Goal: Transaction & Acquisition: Purchase product/service

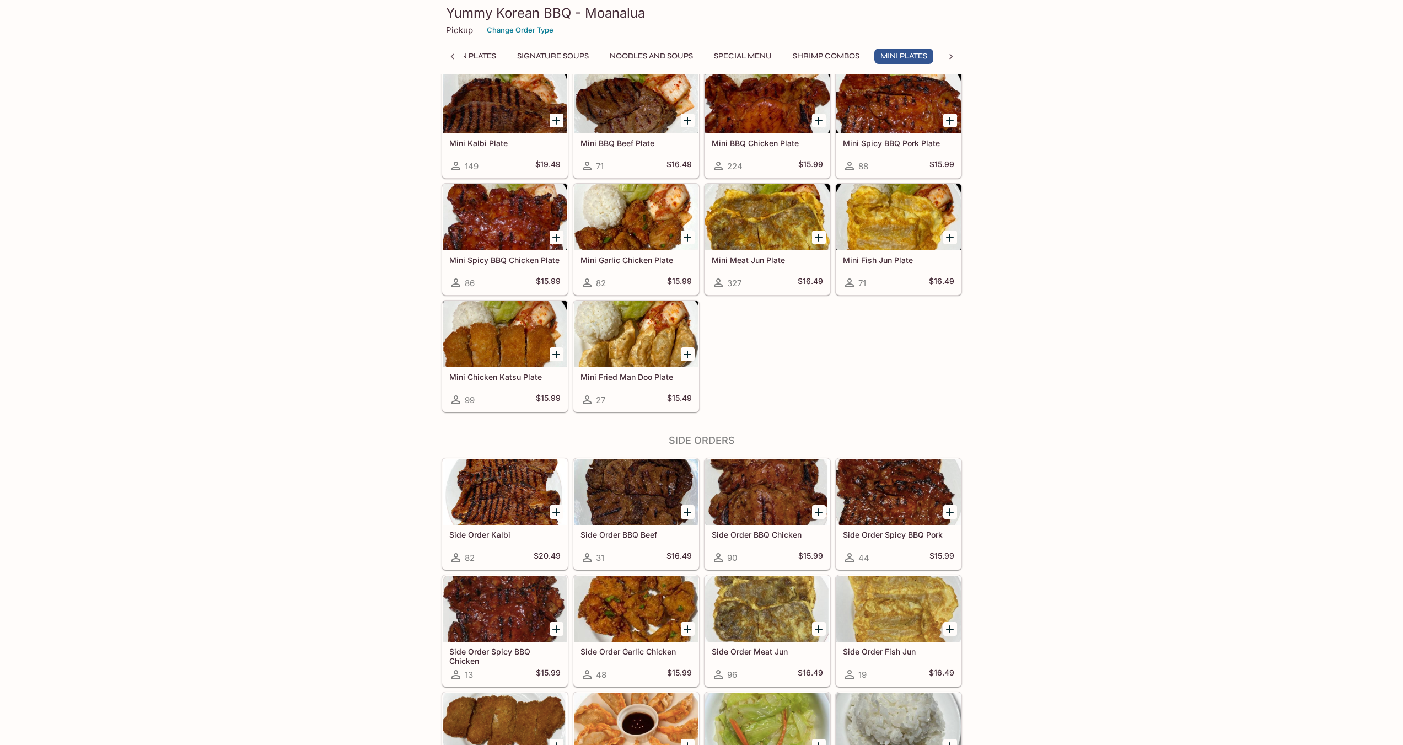
scroll to position [1323, 0]
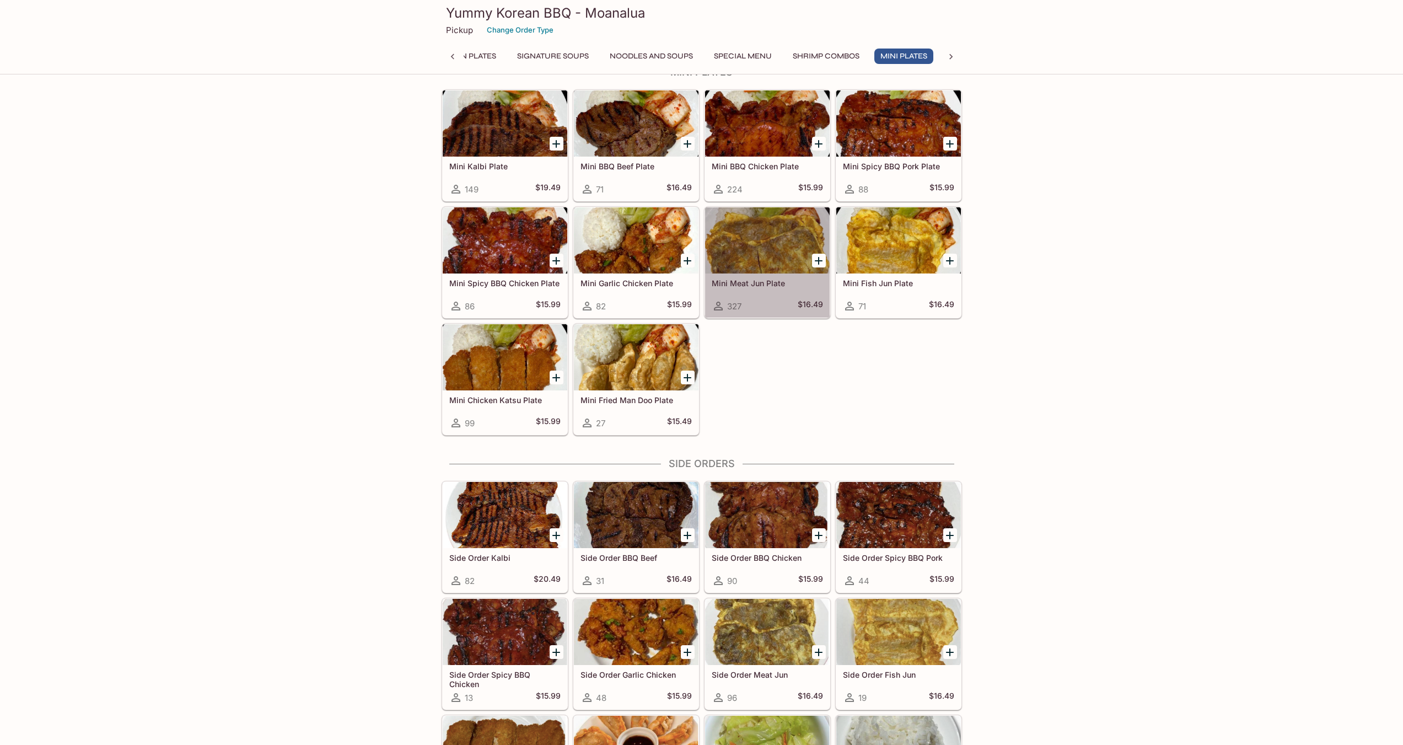
click at [721, 287] on h5 "Mini Meat Jun Plate" at bounding box center [767, 282] width 111 height 9
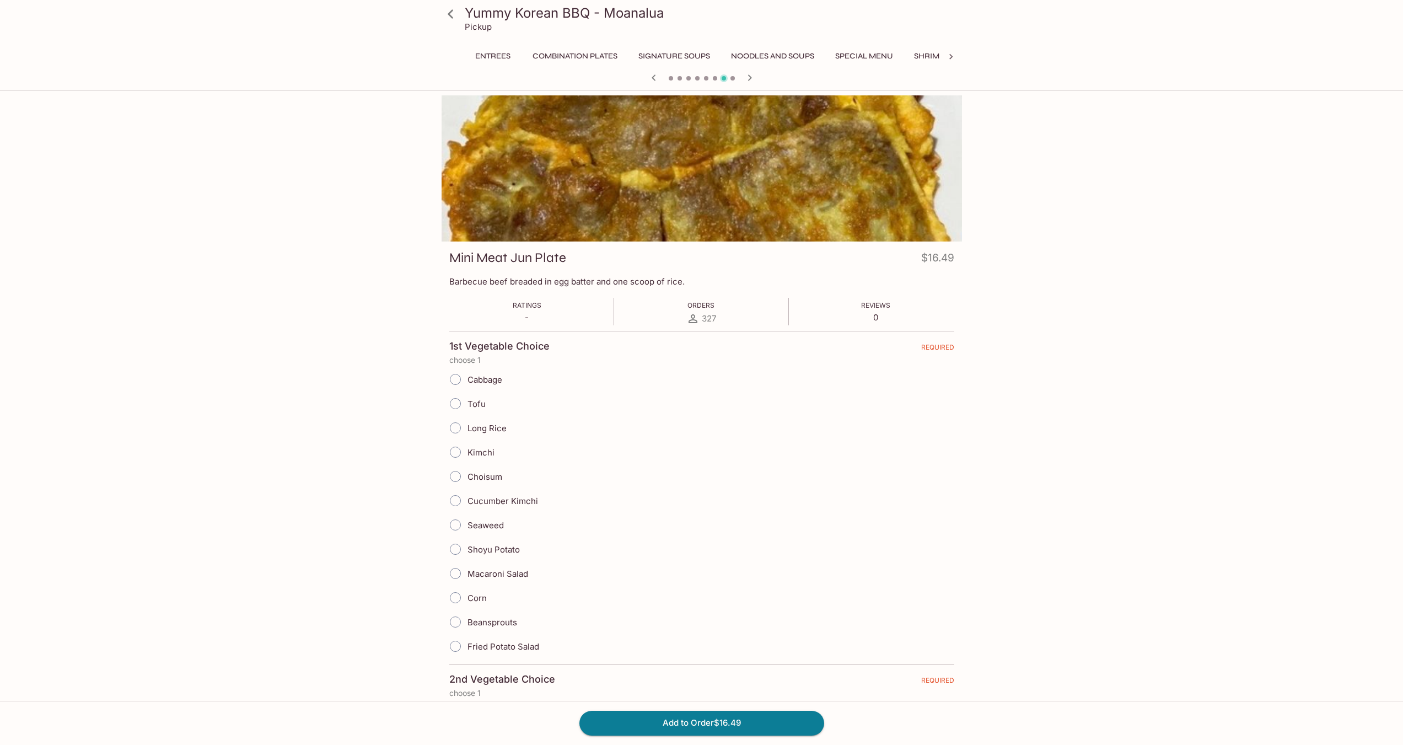
scroll to position [0, 121]
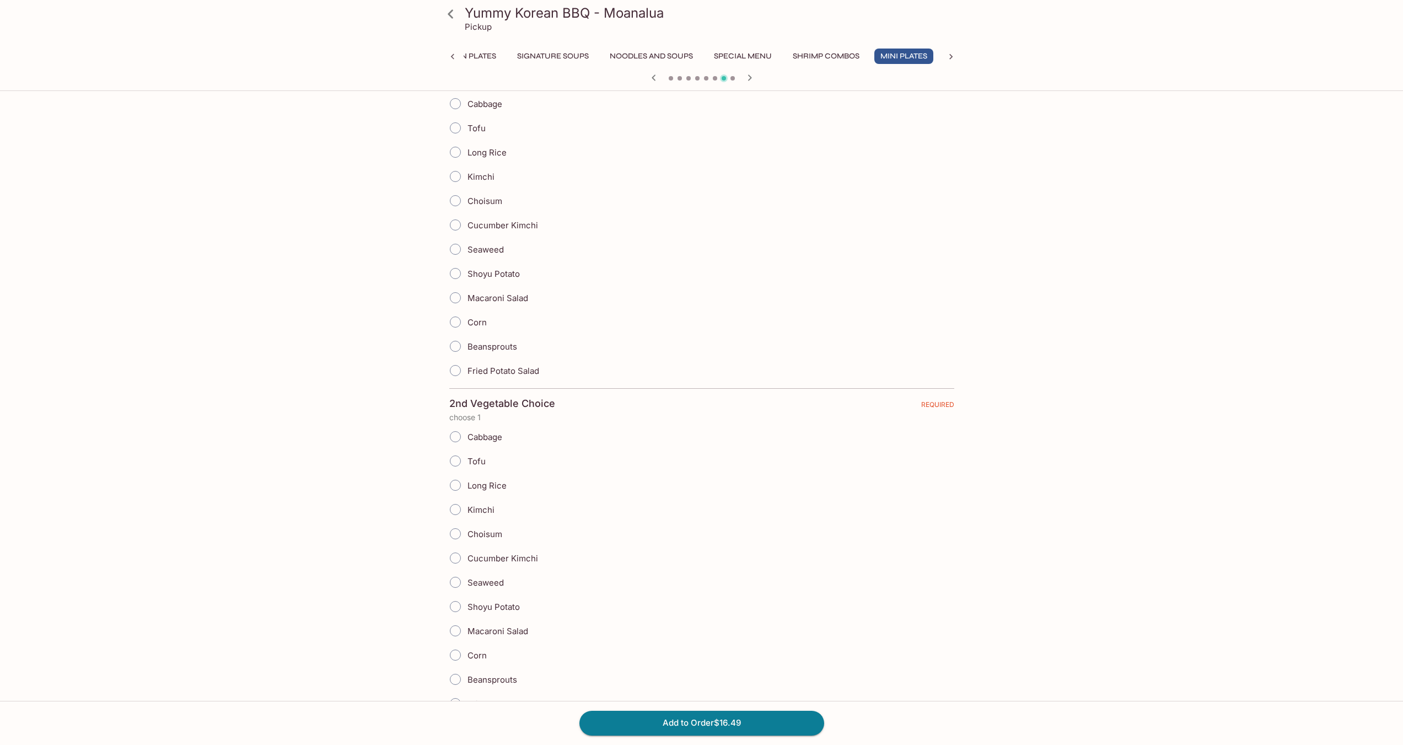
scroll to position [221, 0]
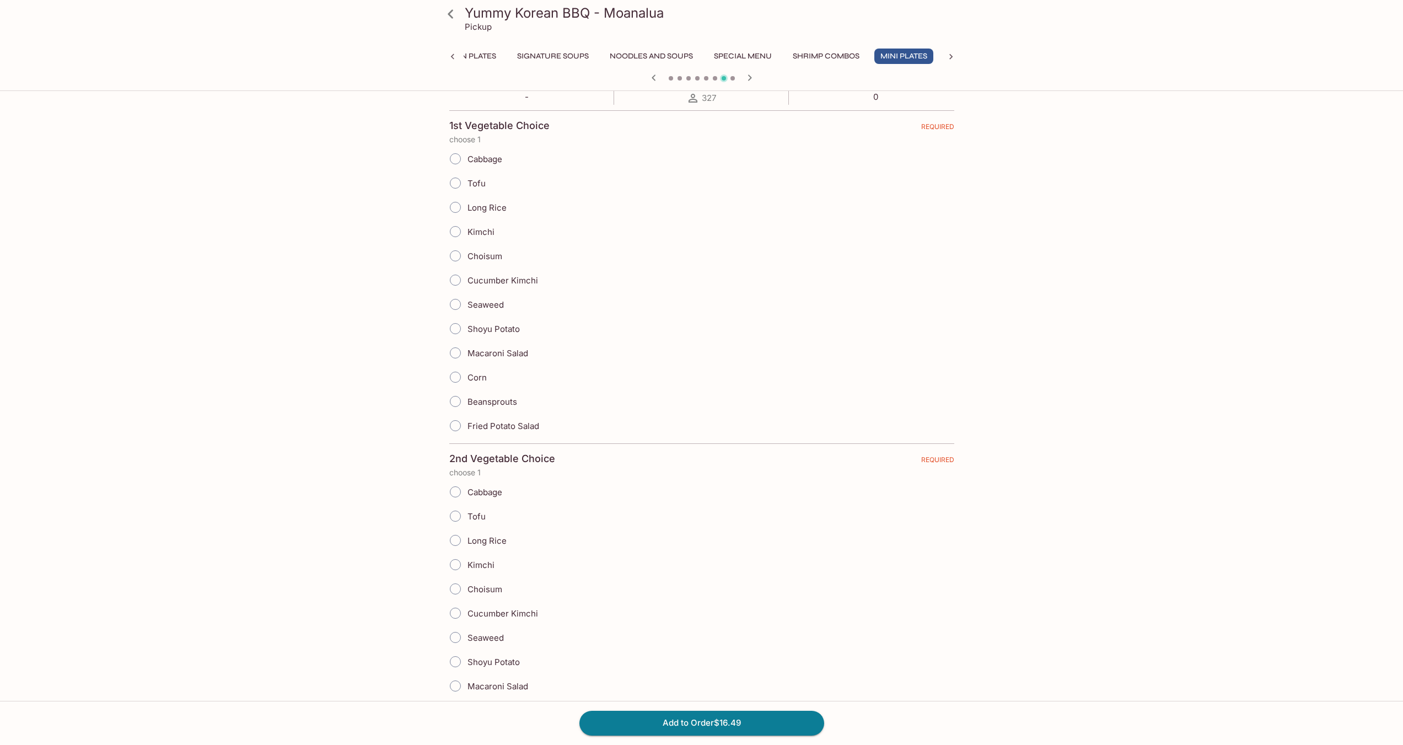
click at [462, 226] on input "Kimchi" at bounding box center [455, 231] width 23 height 23
radio input "true"
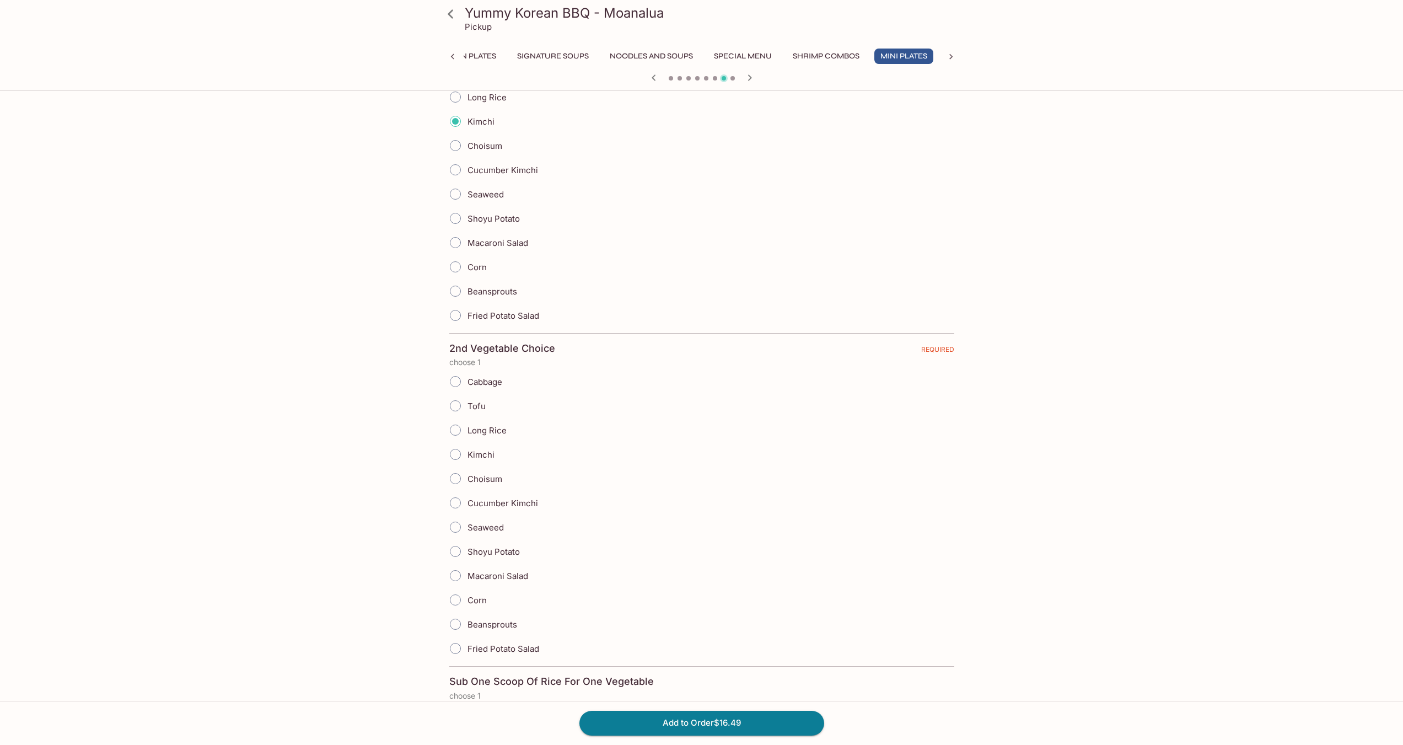
scroll to position [496, 0]
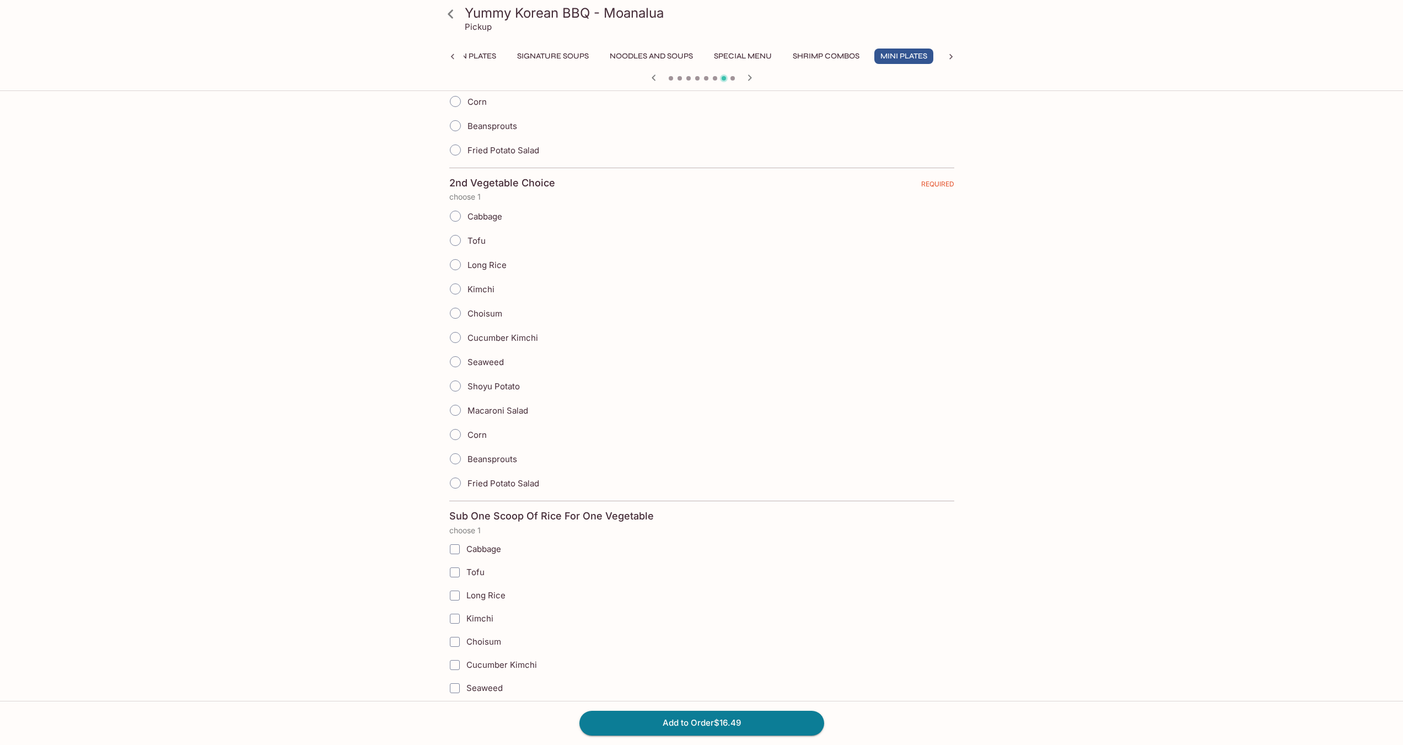
click at [465, 473] on input "Fried Potato Salad" at bounding box center [455, 482] width 23 height 23
radio input "true"
click at [529, 386] on span "Shoyu Potato" at bounding box center [504, 386] width 52 height 10
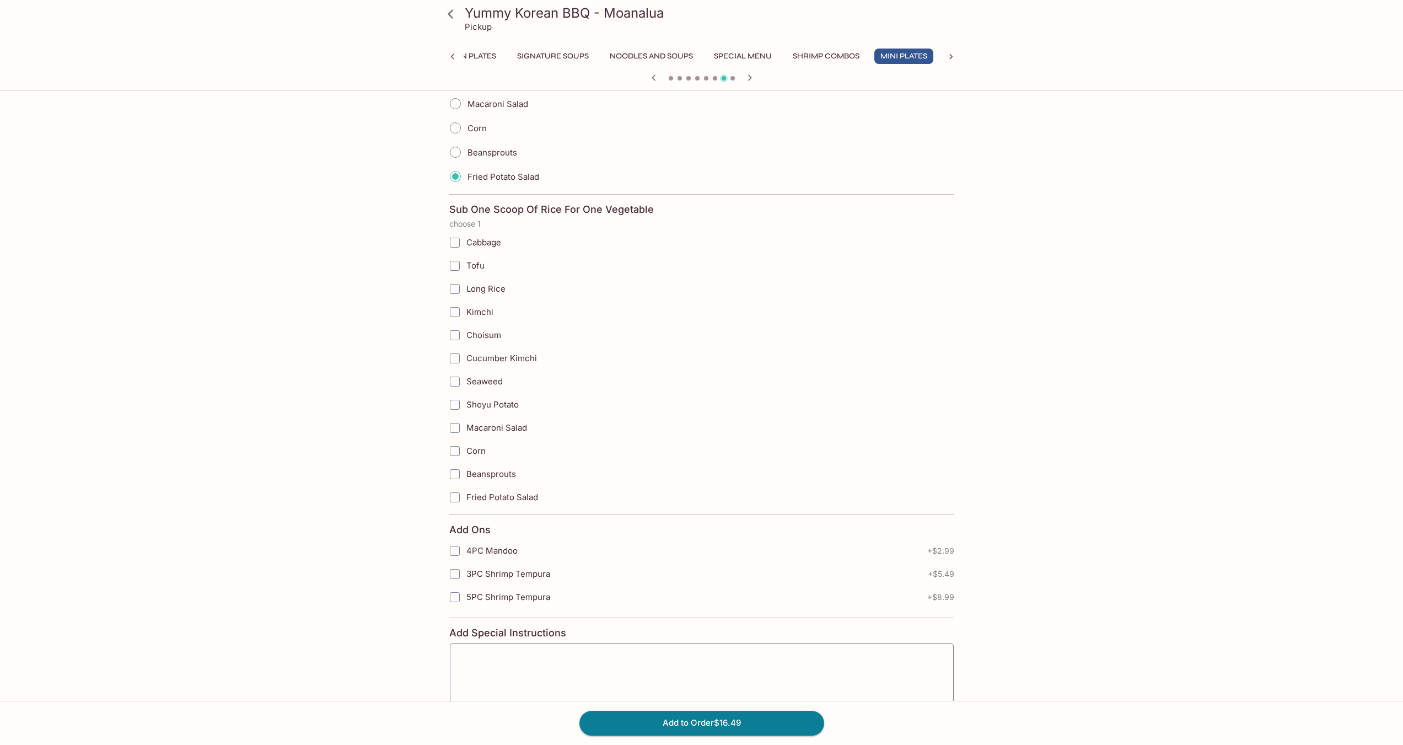
scroll to position [865, 0]
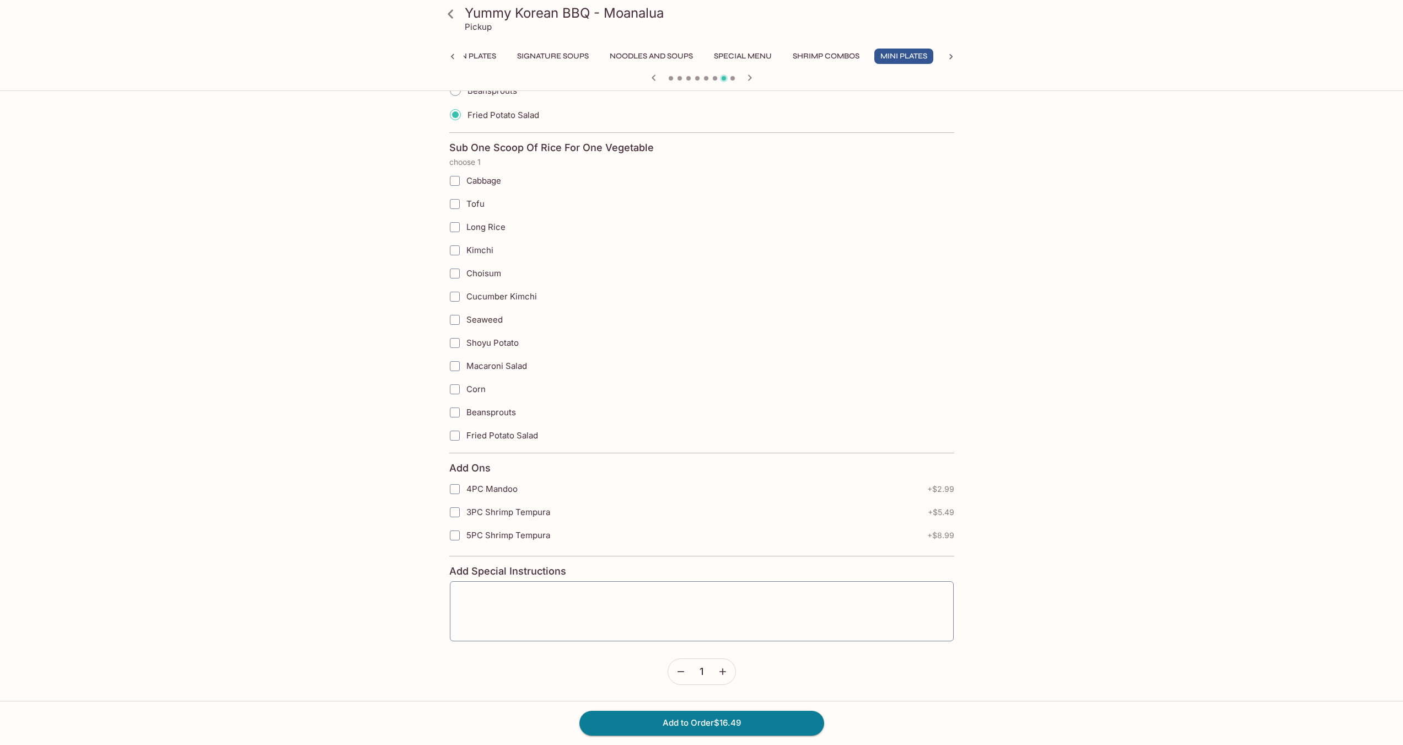
click at [458, 493] on input "4PC Mandoo" at bounding box center [455, 489] width 22 height 22
checkbox input "true"
click at [651, 727] on button "Add to Order $19.48" at bounding box center [702, 723] width 245 height 24
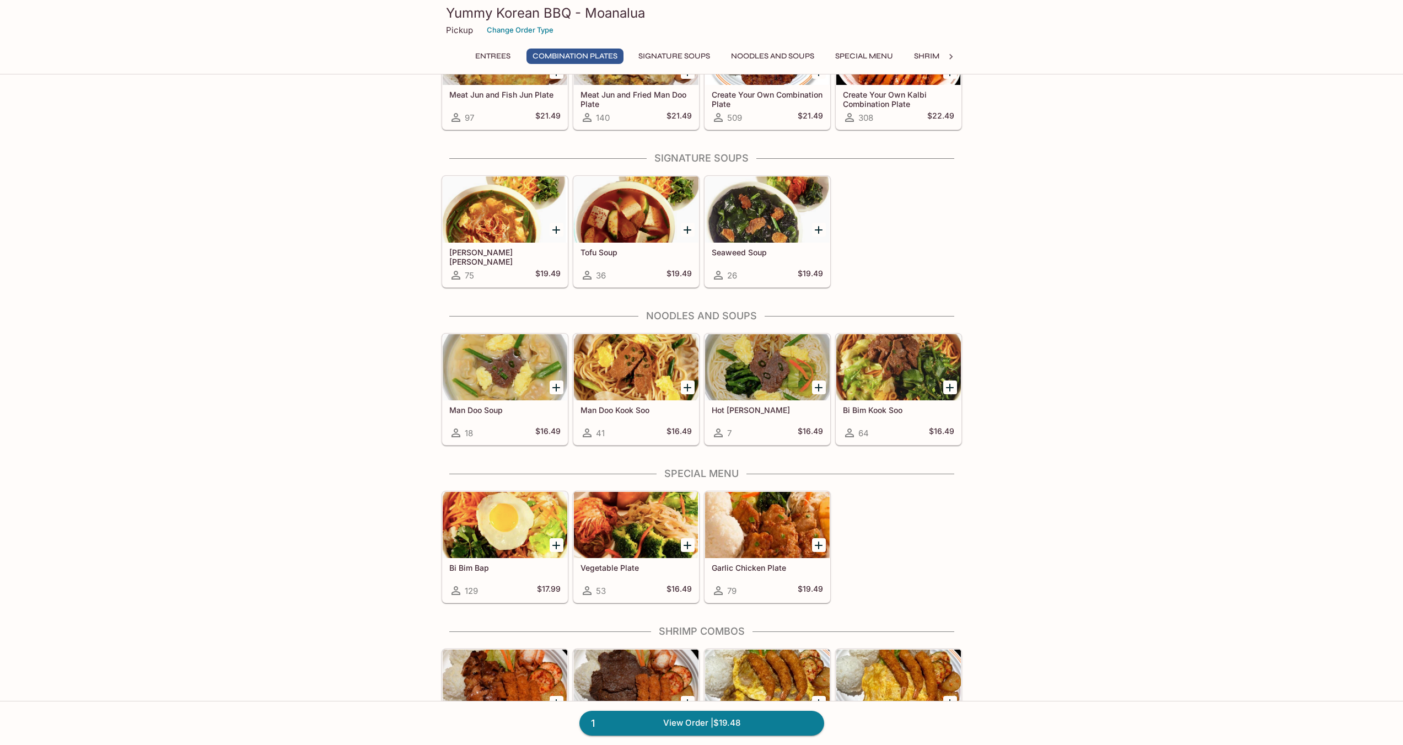
scroll to position [772, 0]
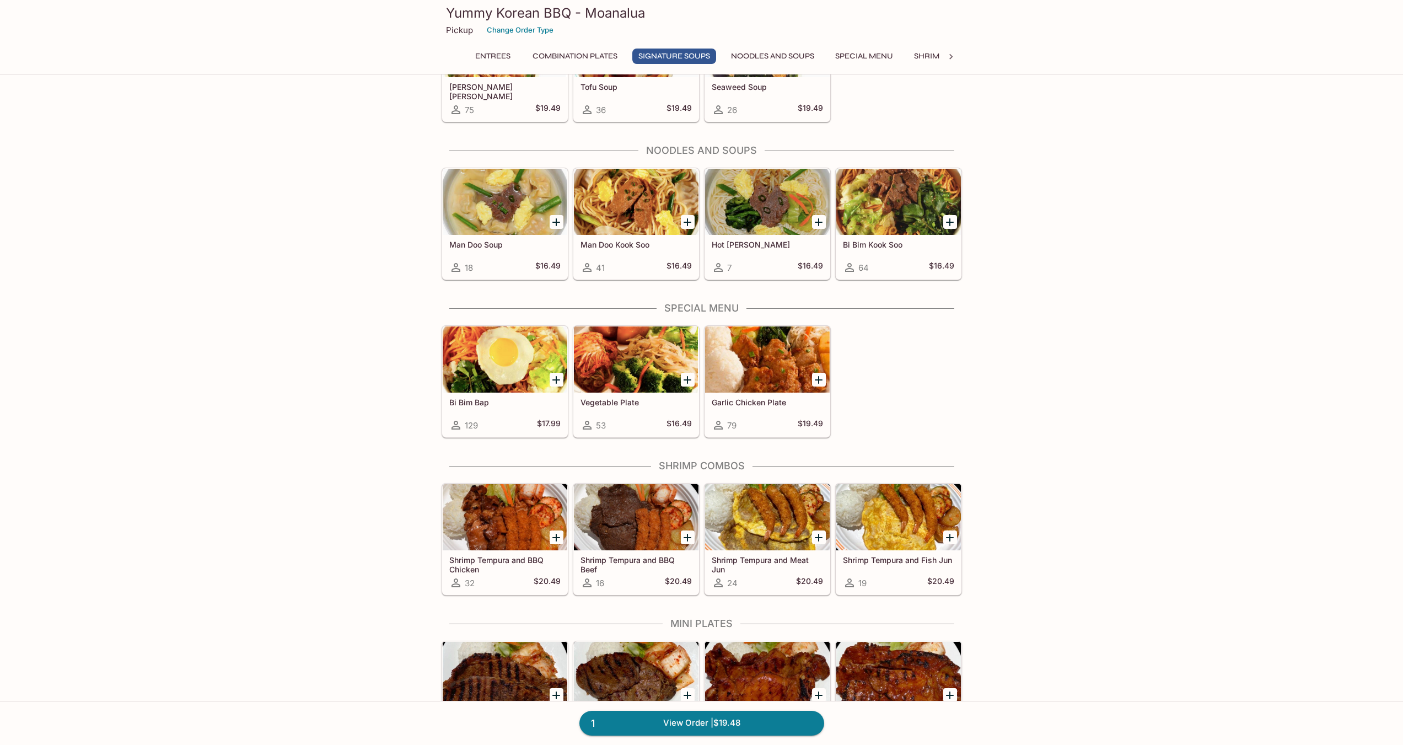
click at [761, 369] on div at bounding box center [767, 359] width 125 height 66
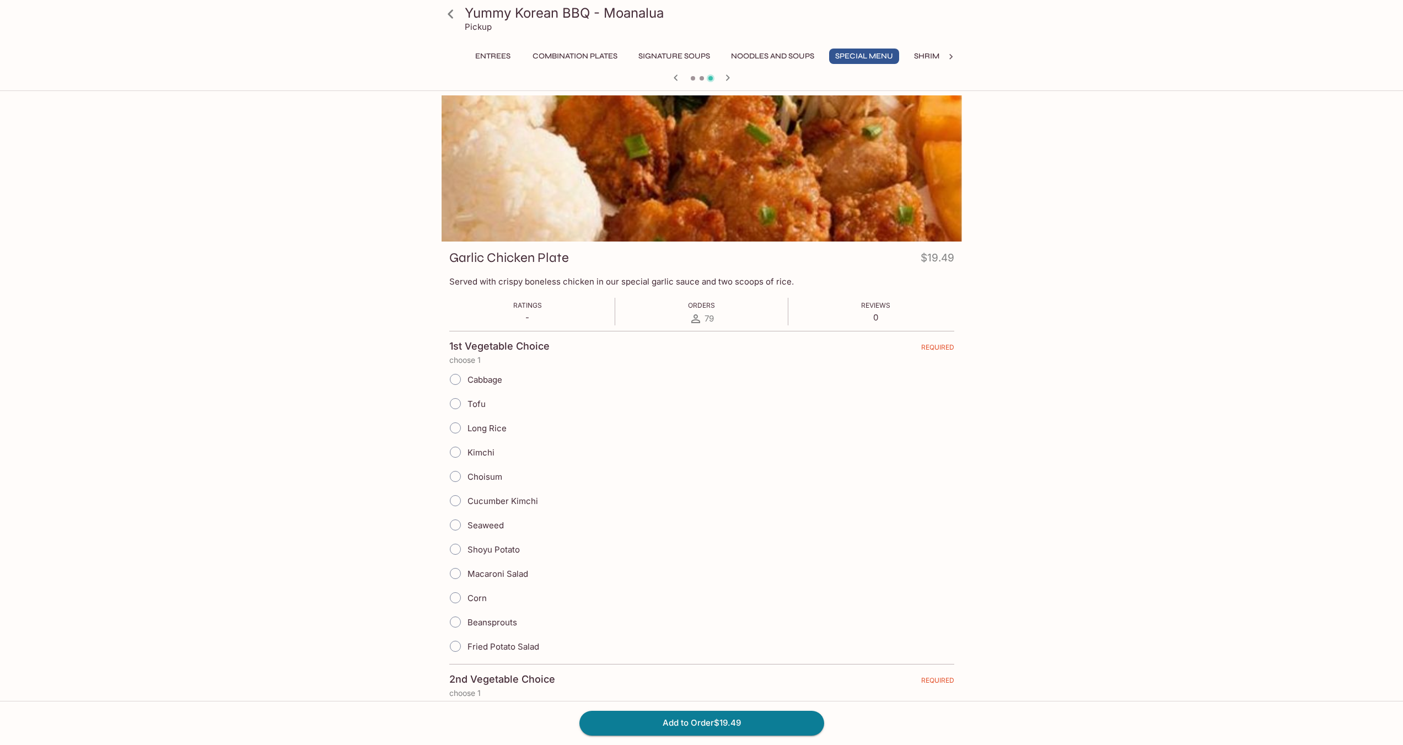
click at [683, 181] on div at bounding box center [702, 168] width 521 height 146
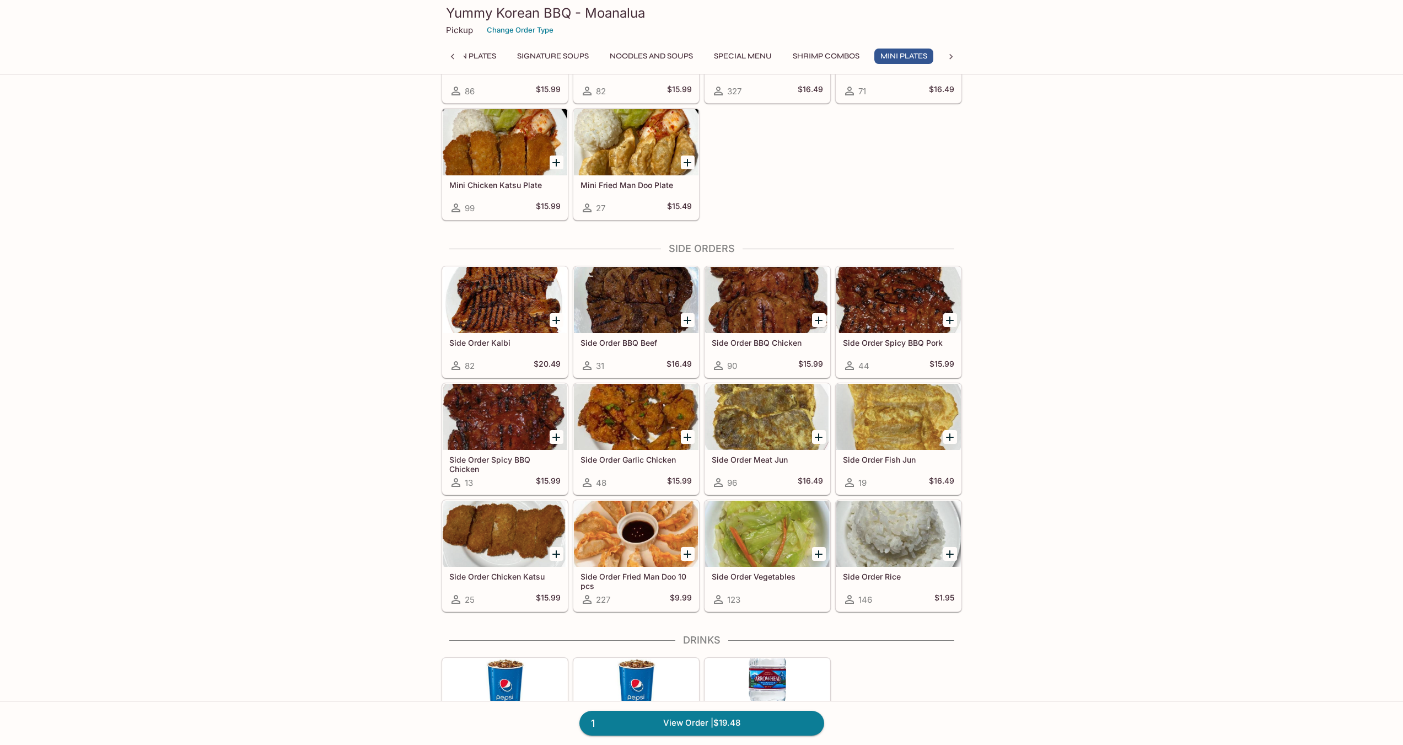
scroll to position [1543, 0]
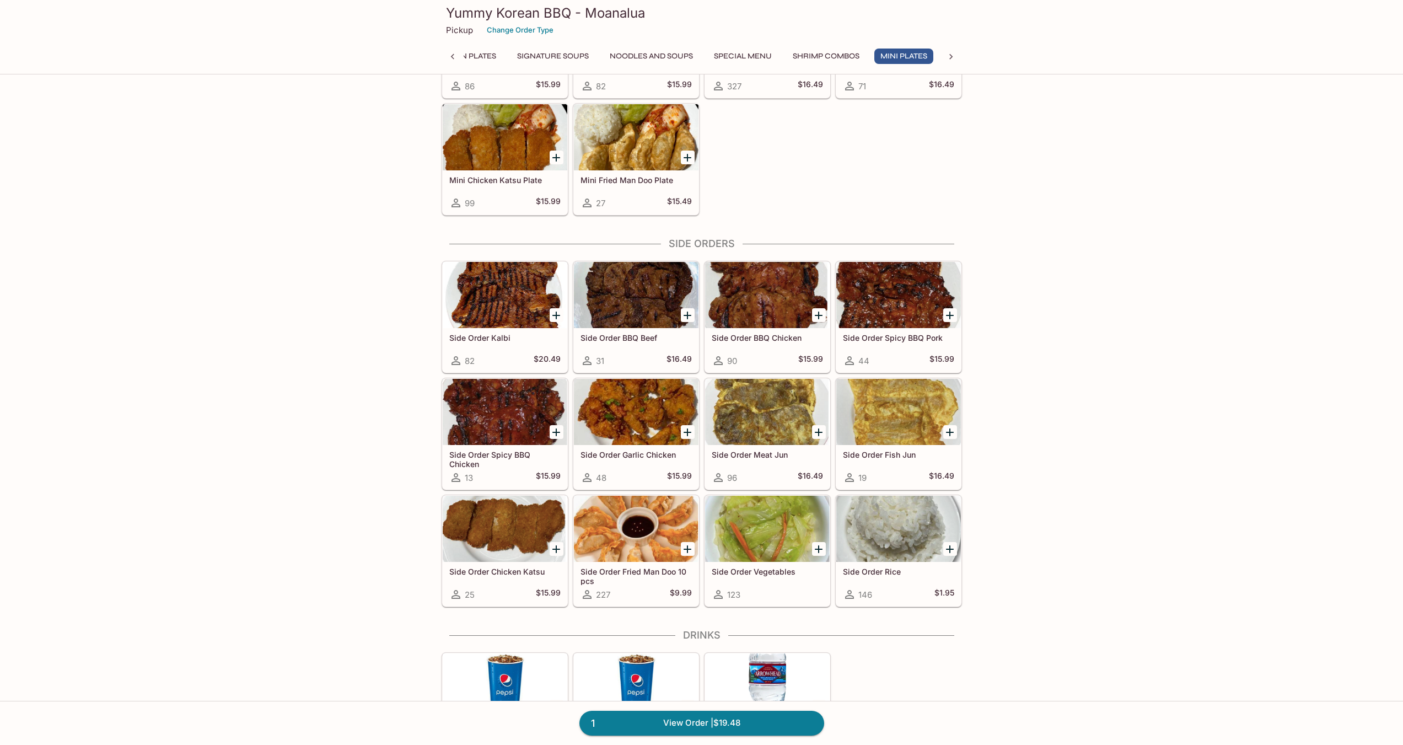
click at [761, 406] on div at bounding box center [767, 412] width 125 height 66
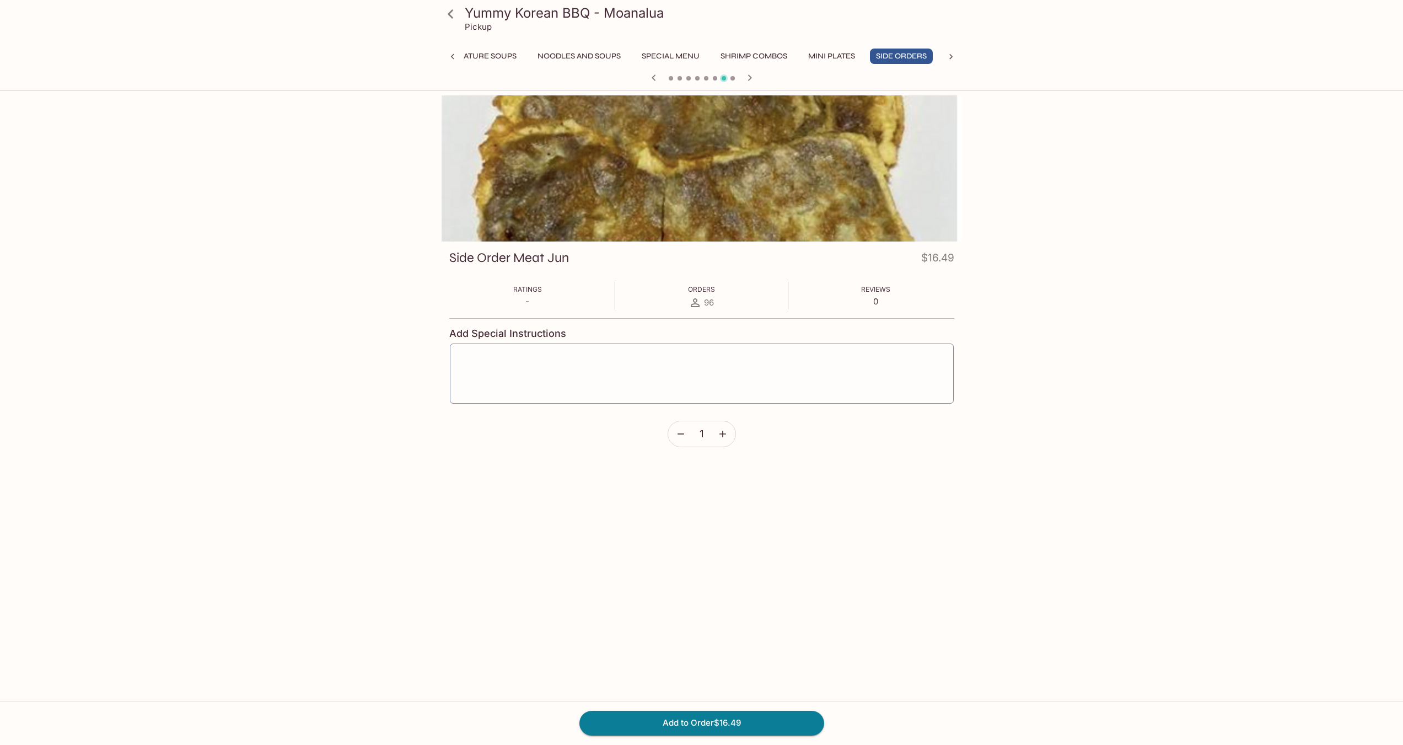
scroll to position [0, 194]
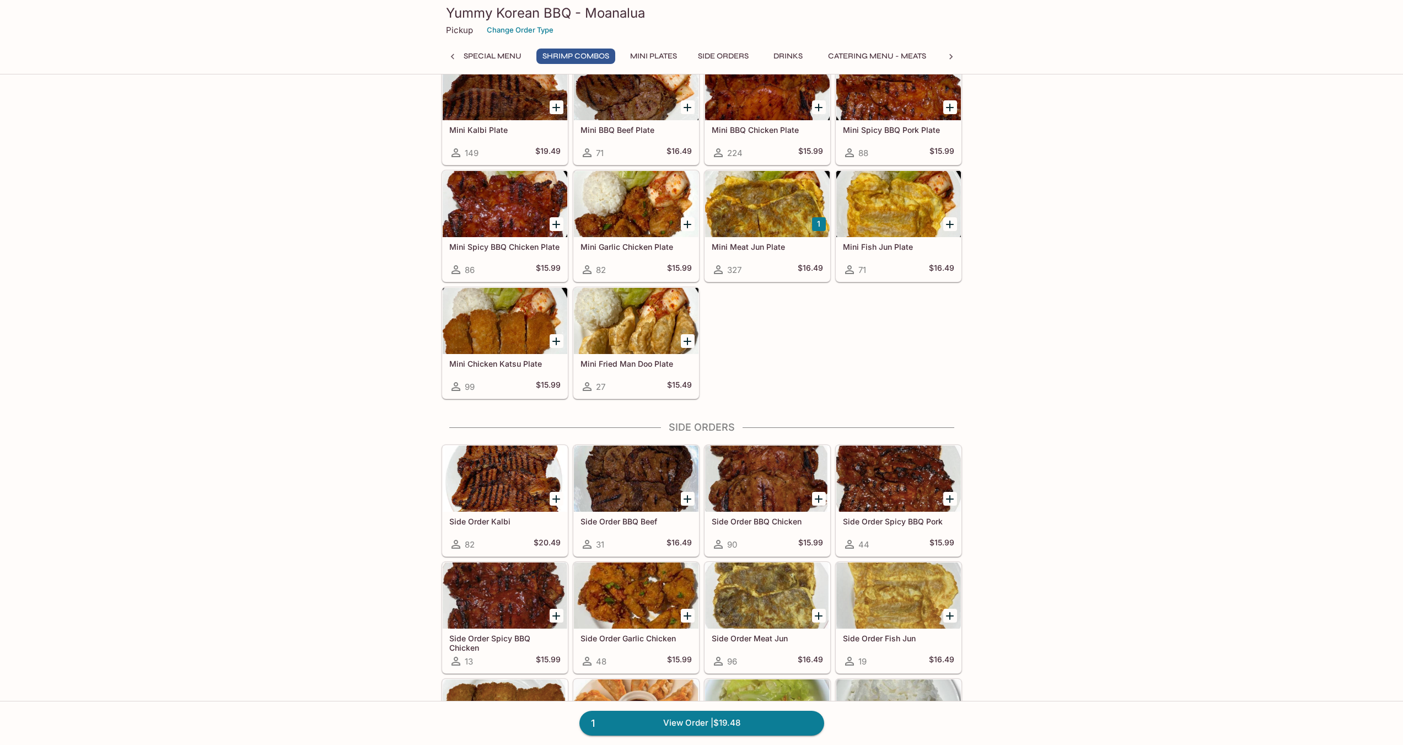
scroll to position [1195, 0]
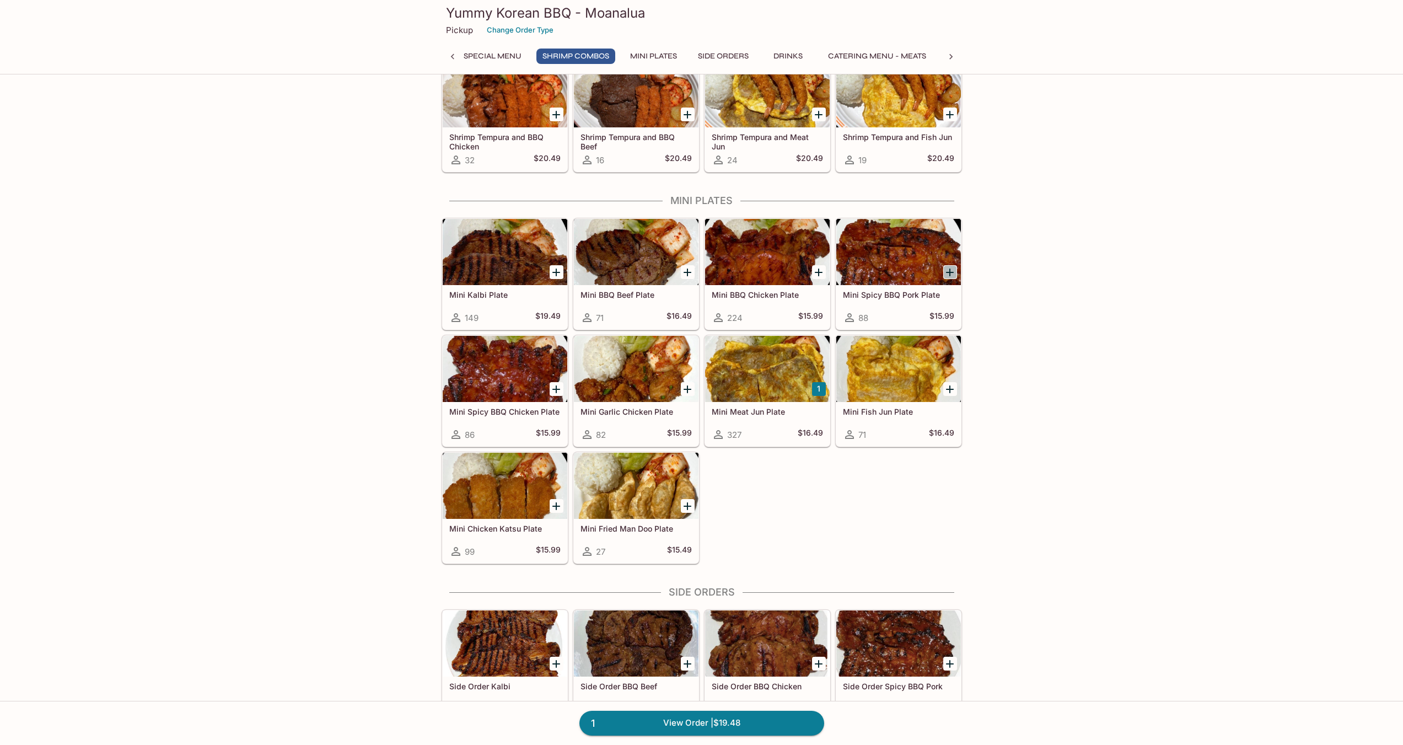
click at [950, 273] on icon "Add Mini Spicy BBQ Pork Plate" at bounding box center [950, 273] width 8 height 8
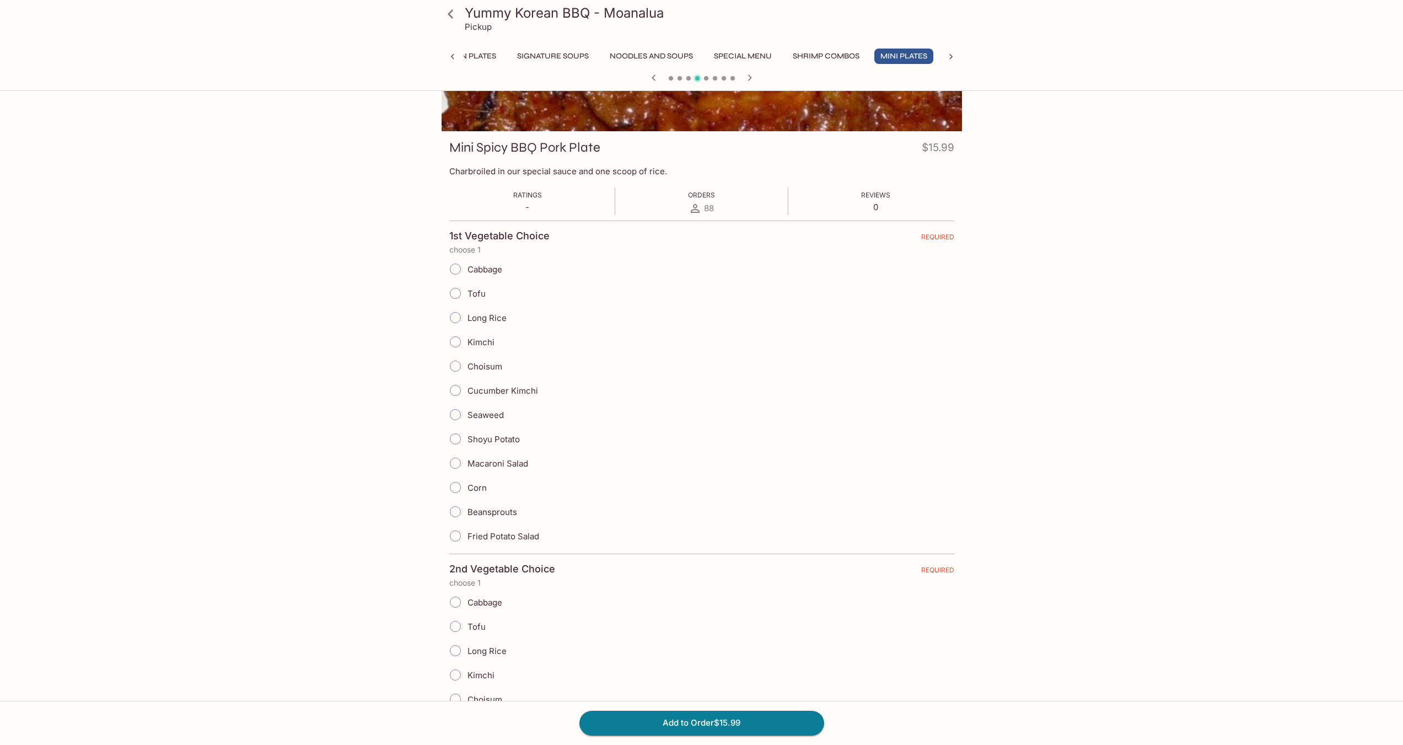
click at [457, 339] on input "Kimchi" at bounding box center [455, 341] width 23 height 23
radio input "true"
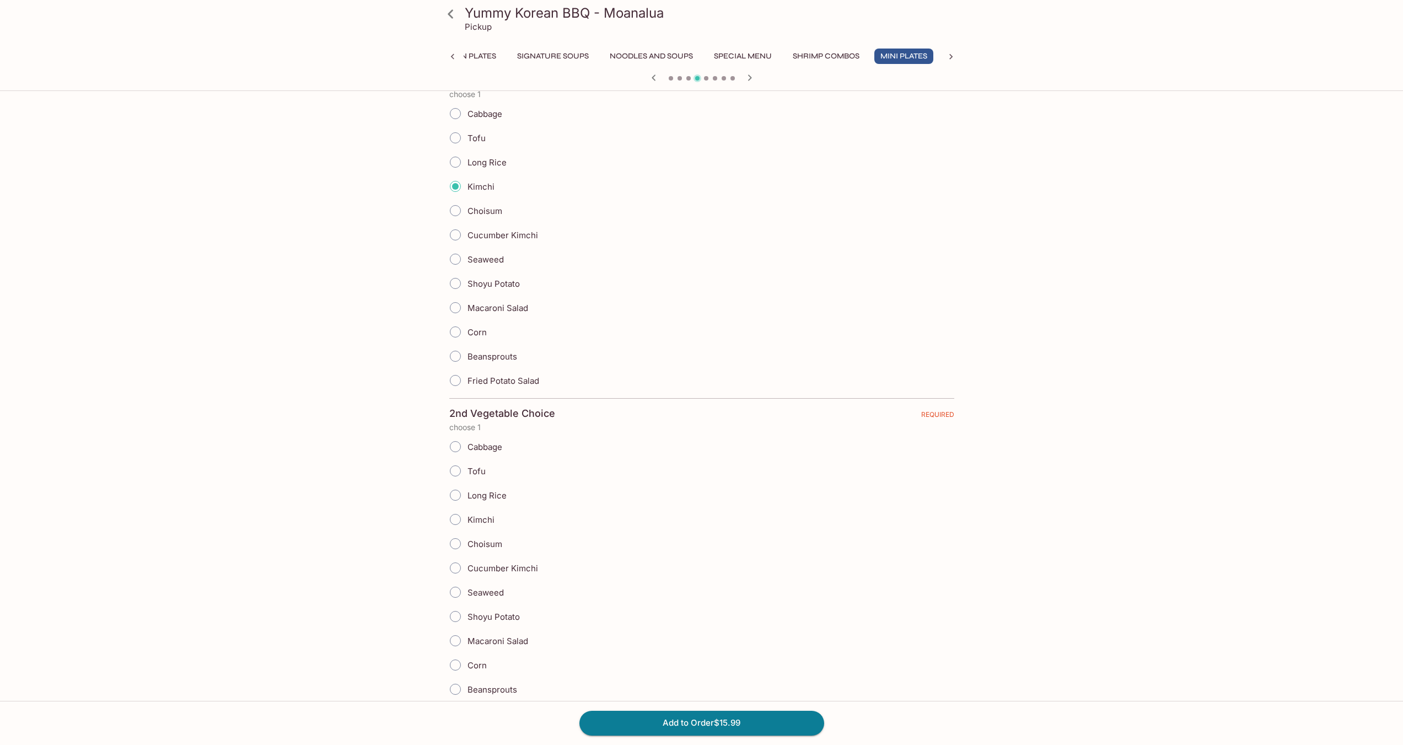
scroll to position [331, 0]
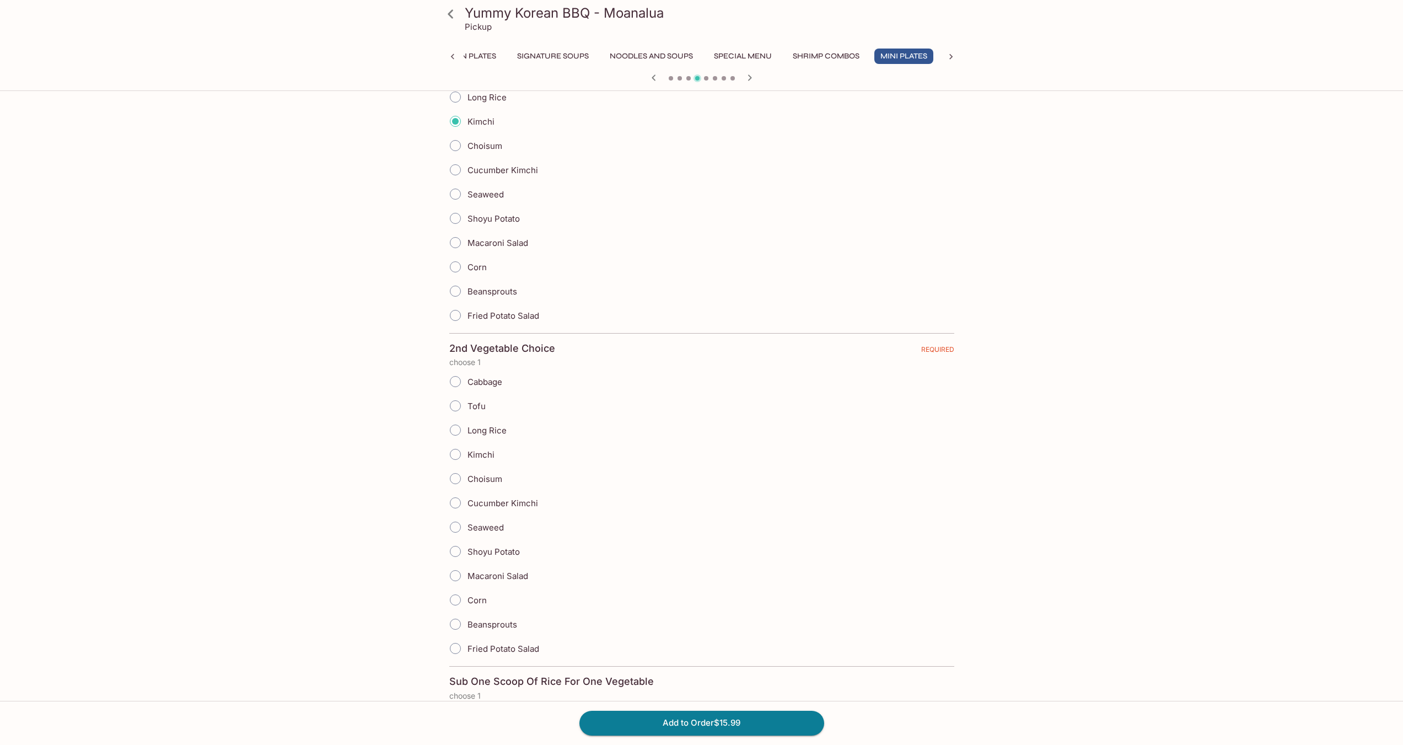
click at [496, 578] on span "Macaroni Salad" at bounding box center [498, 576] width 61 height 10
click at [467, 578] on input "Macaroni Salad" at bounding box center [455, 575] width 23 height 23
radio input "true"
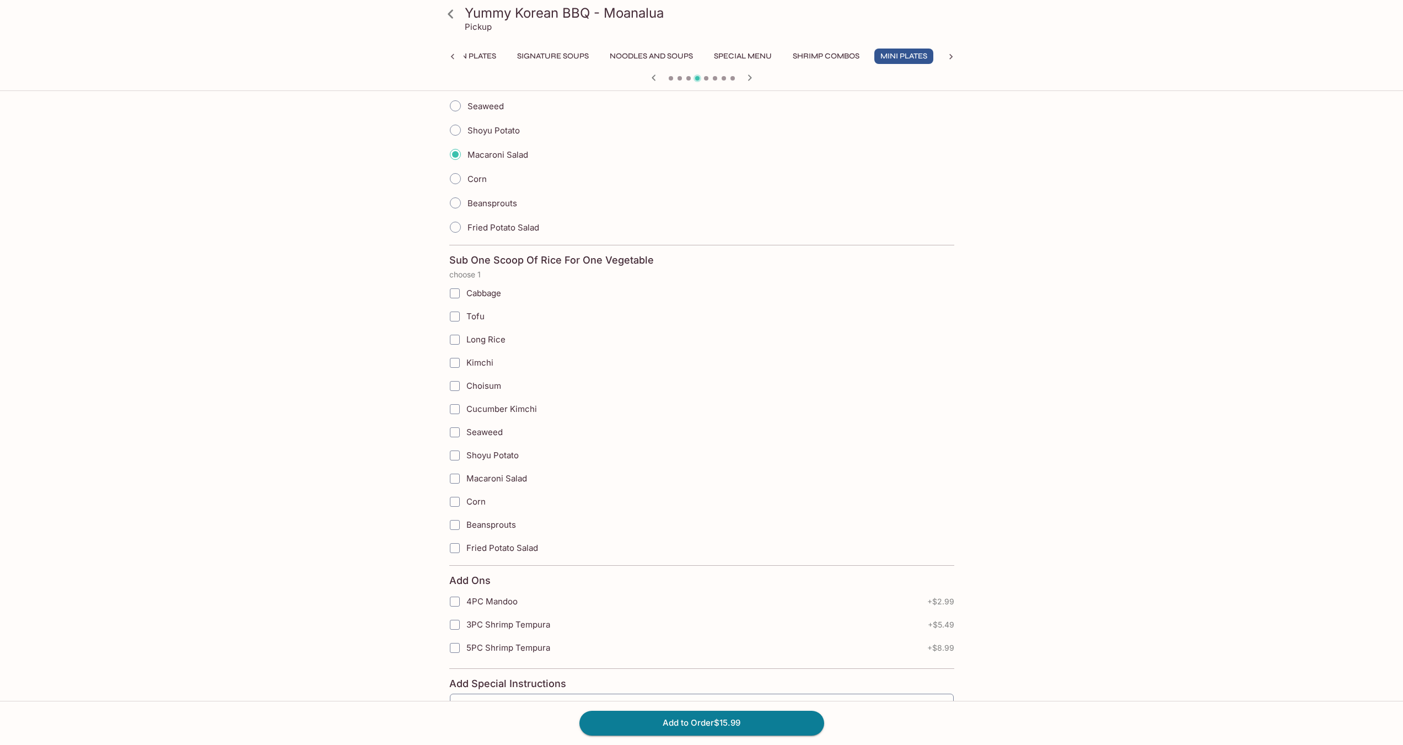
scroll to position [754, 0]
click at [469, 480] on span "Macaroni Salad" at bounding box center [496, 476] width 61 height 10
click at [466, 480] on input "Macaroni Salad" at bounding box center [455, 476] width 22 height 22
checkbox input "true"
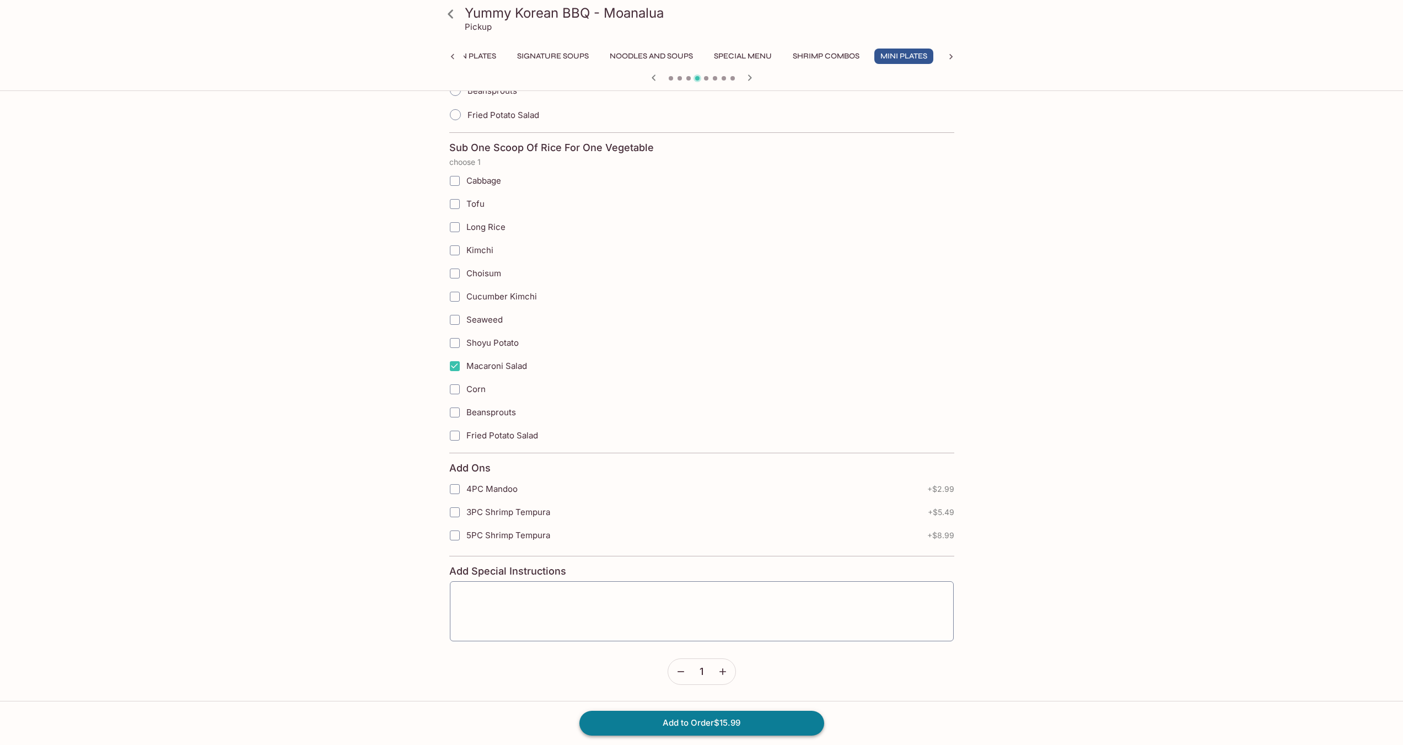
click at [784, 714] on button "Add to Order $15.99" at bounding box center [702, 723] width 245 height 24
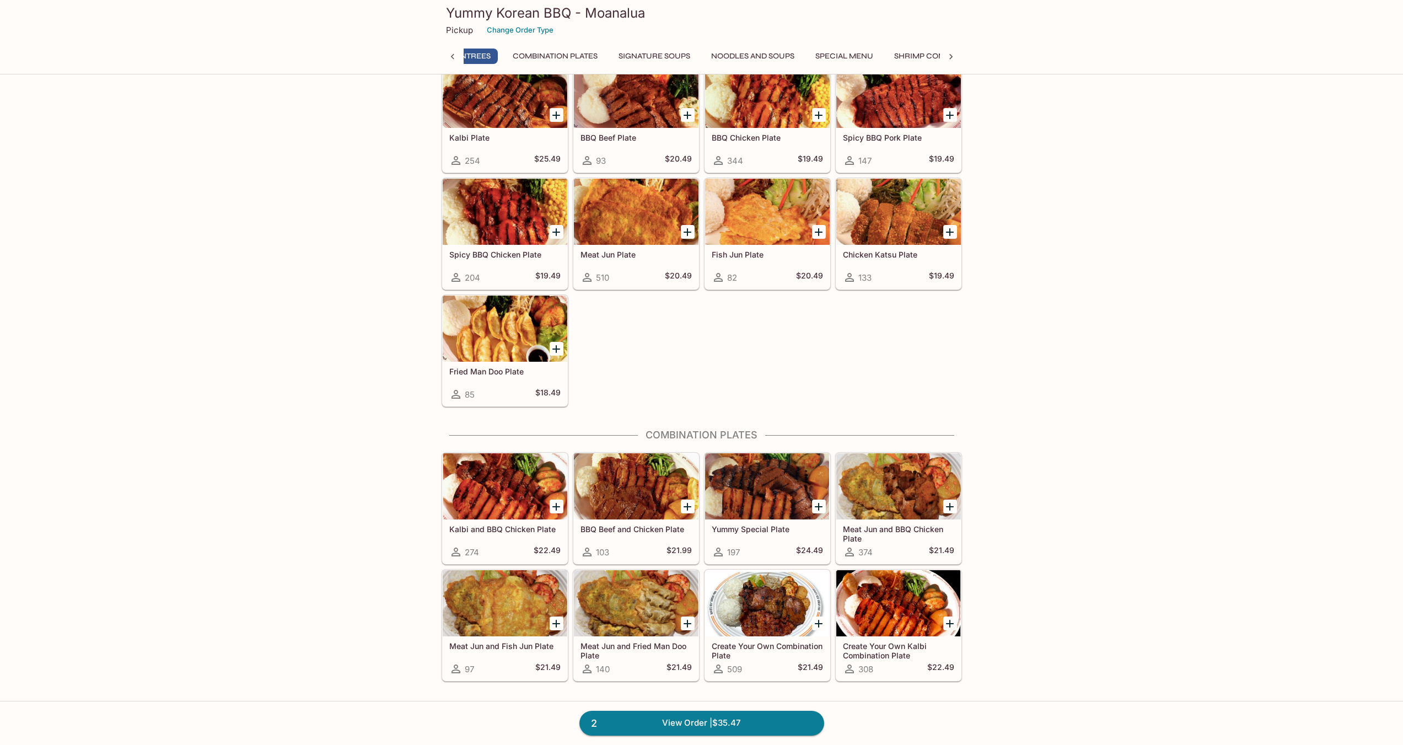
scroll to position [0, 4]
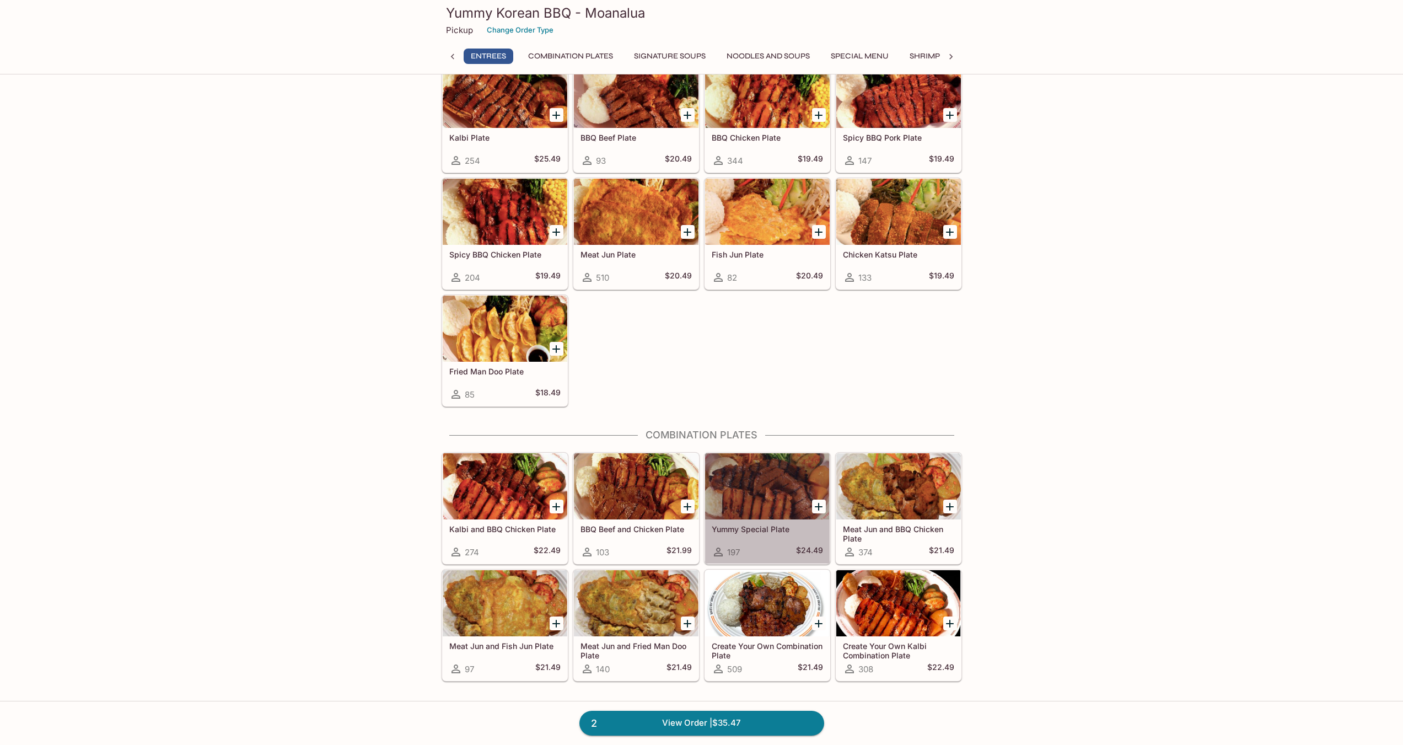
click at [725, 503] on div at bounding box center [767, 486] width 125 height 66
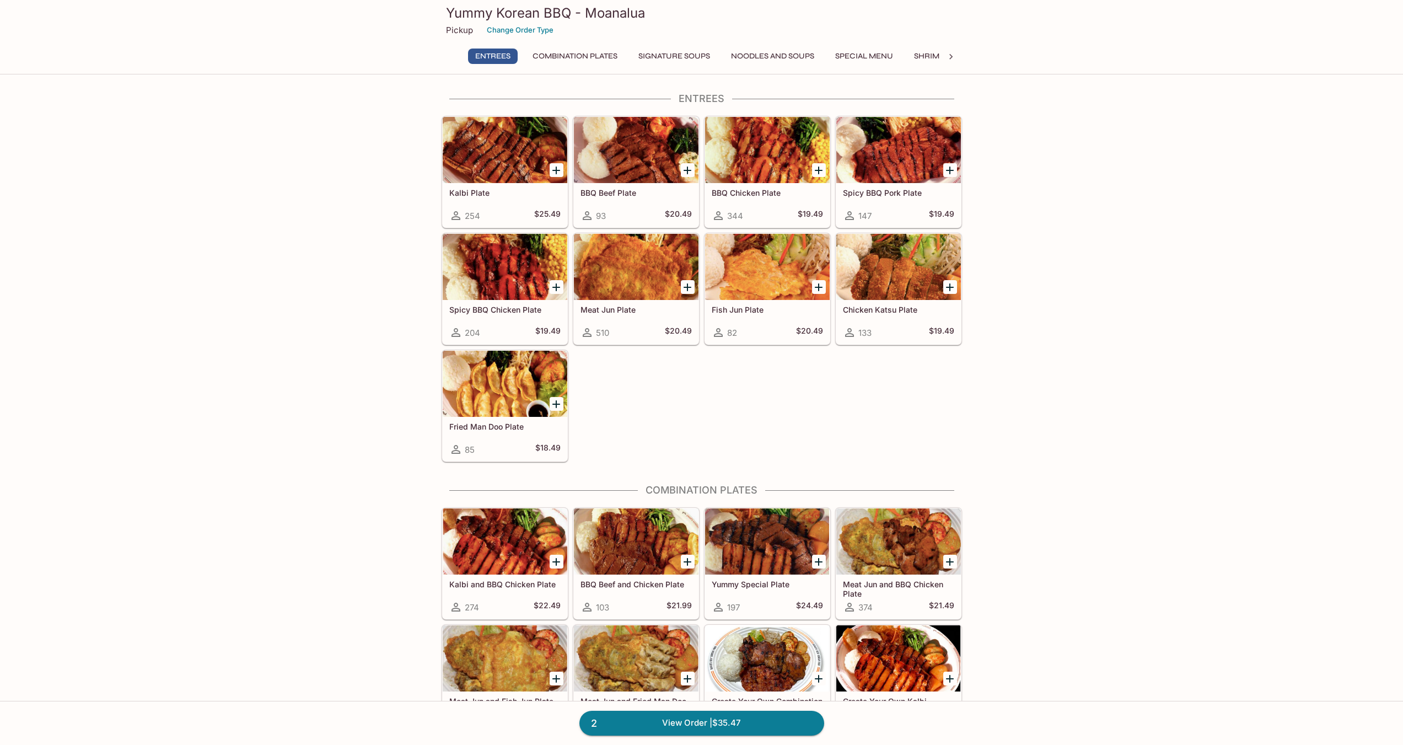
click at [896, 154] on div at bounding box center [898, 150] width 125 height 66
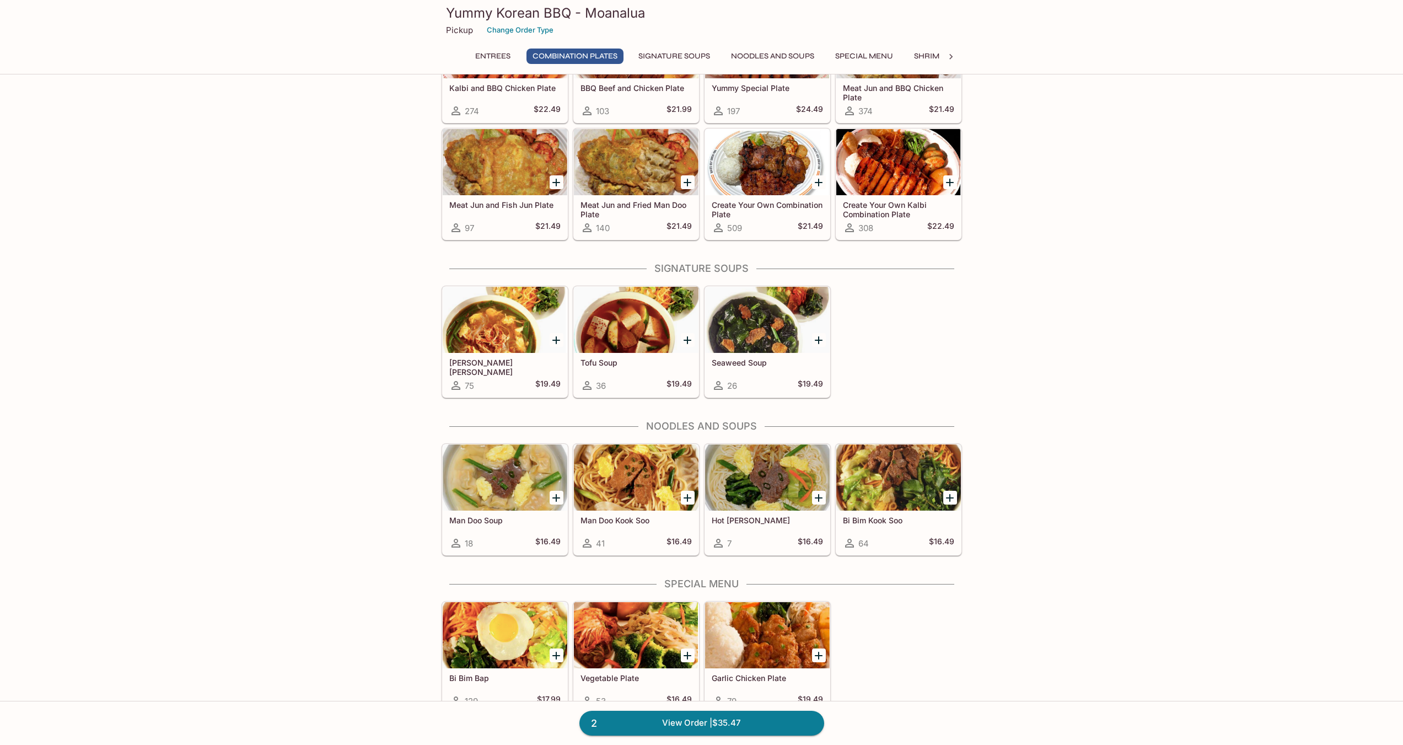
scroll to position [441, 0]
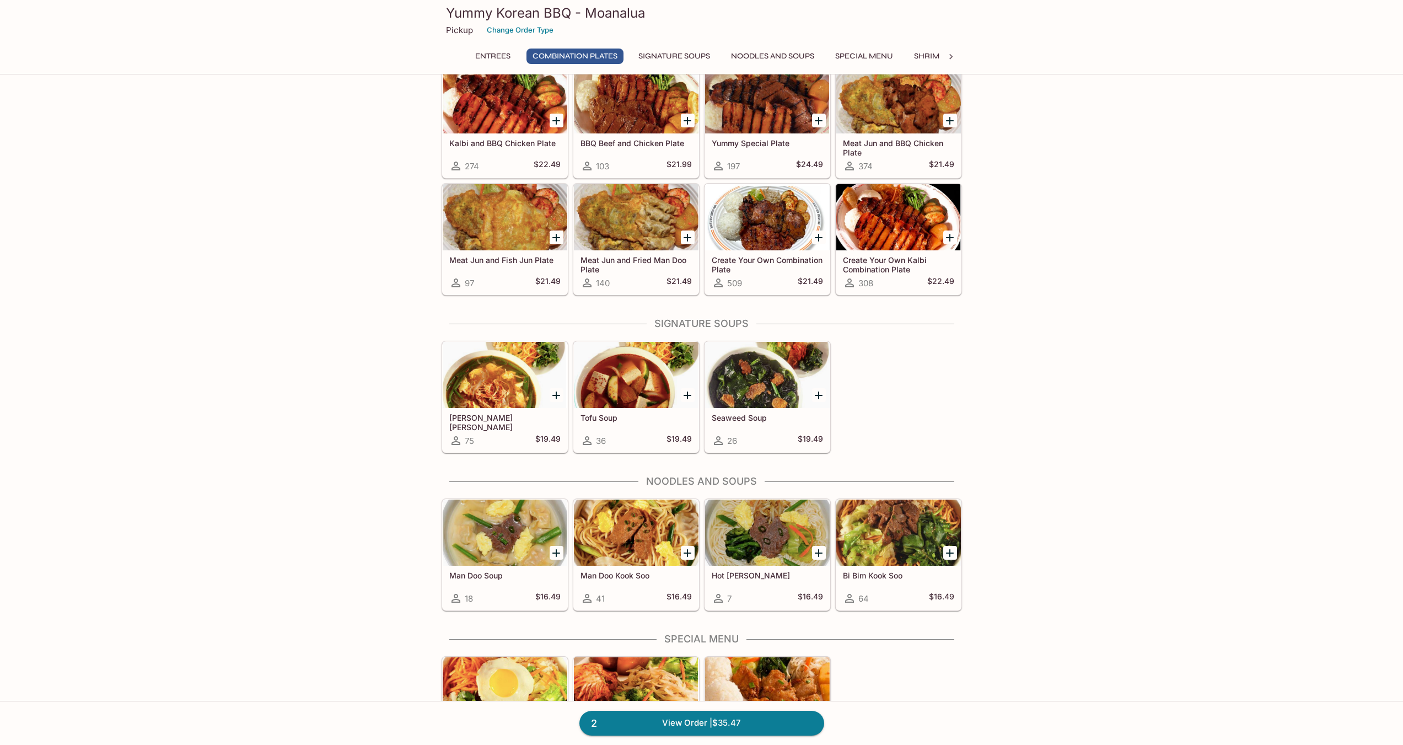
click at [798, 219] on div at bounding box center [767, 217] width 125 height 66
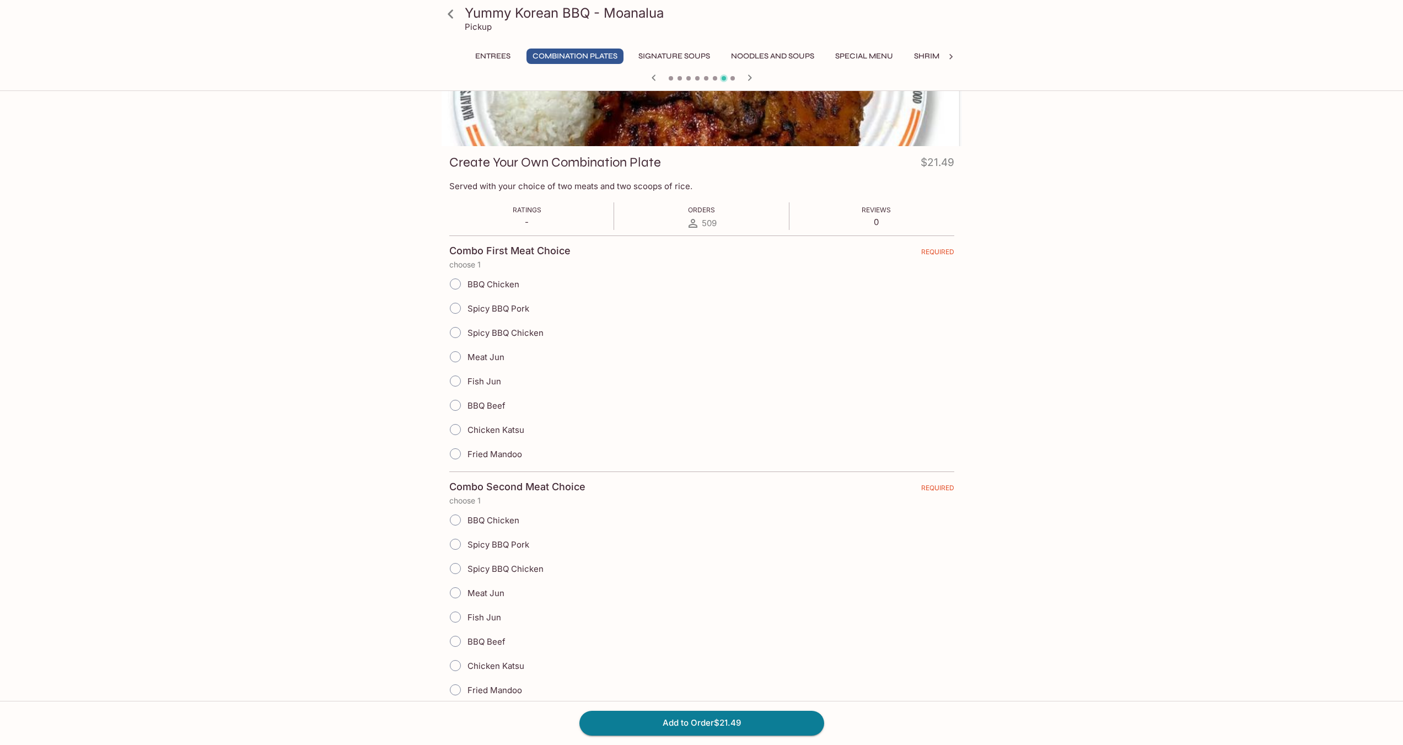
scroll to position [110, 0]
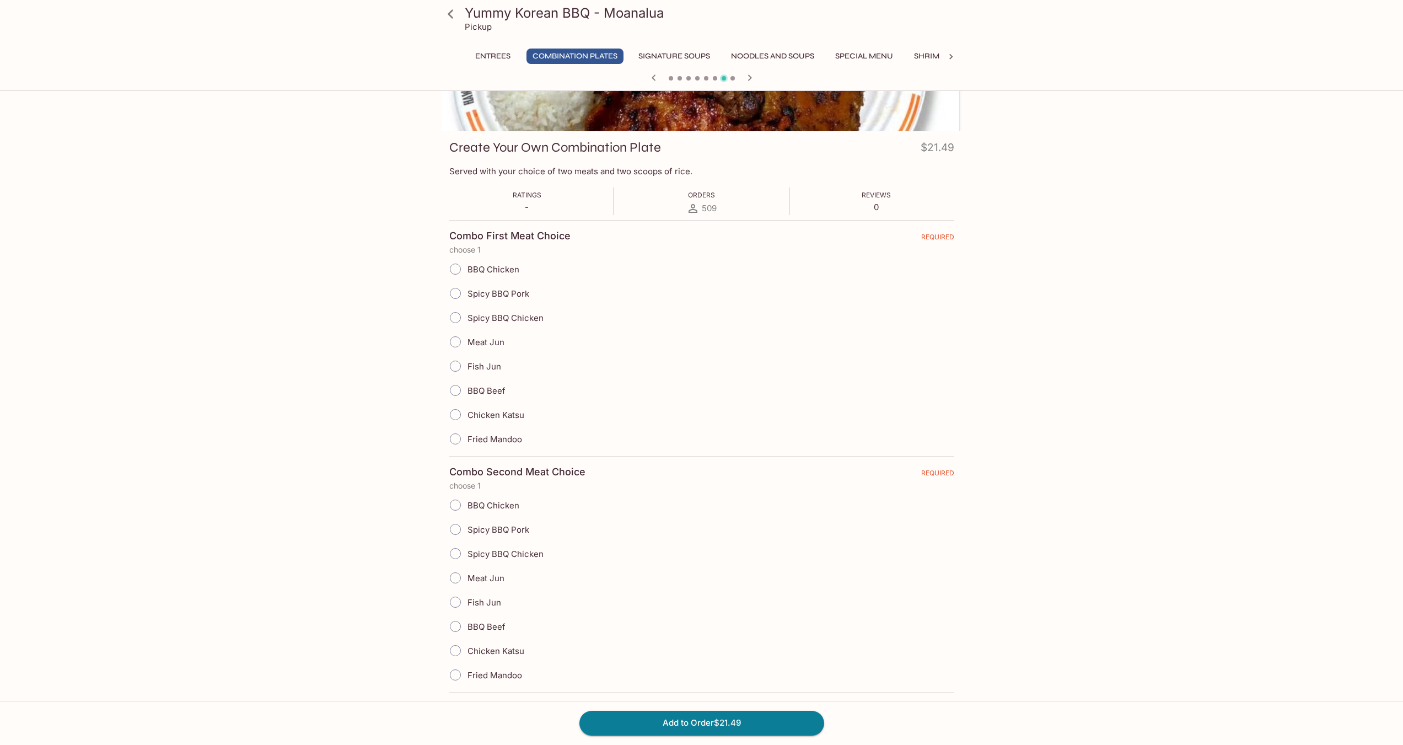
click at [522, 288] on span "Spicy BBQ Pork" at bounding box center [499, 293] width 62 height 10
click at [467, 288] on input "Spicy BBQ Pork" at bounding box center [455, 293] width 23 height 23
radio input "true"
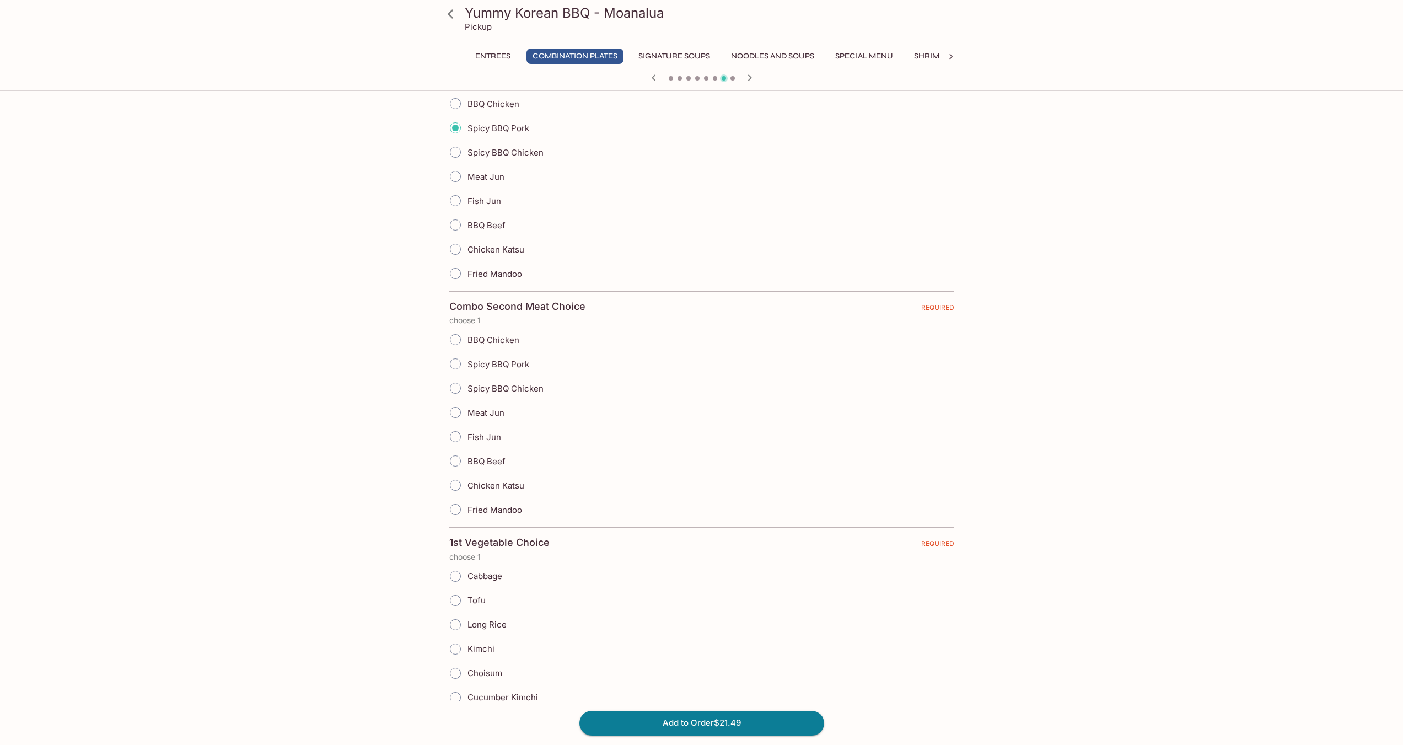
scroll to position [331, 0]
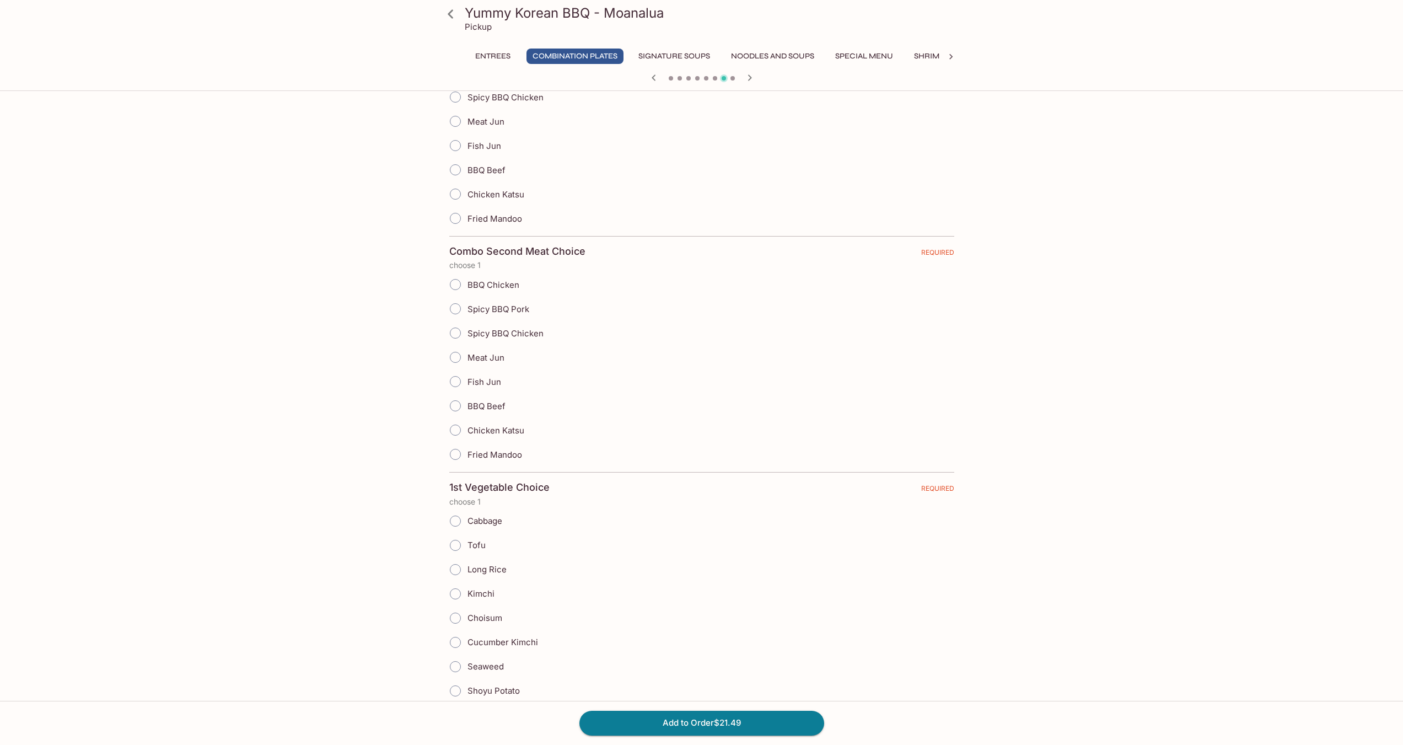
click at [495, 353] on span "Meat Jun" at bounding box center [486, 357] width 37 height 10
click at [467, 353] on input "Meat Jun" at bounding box center [455, 357] width 23 height 23
radio input "true"
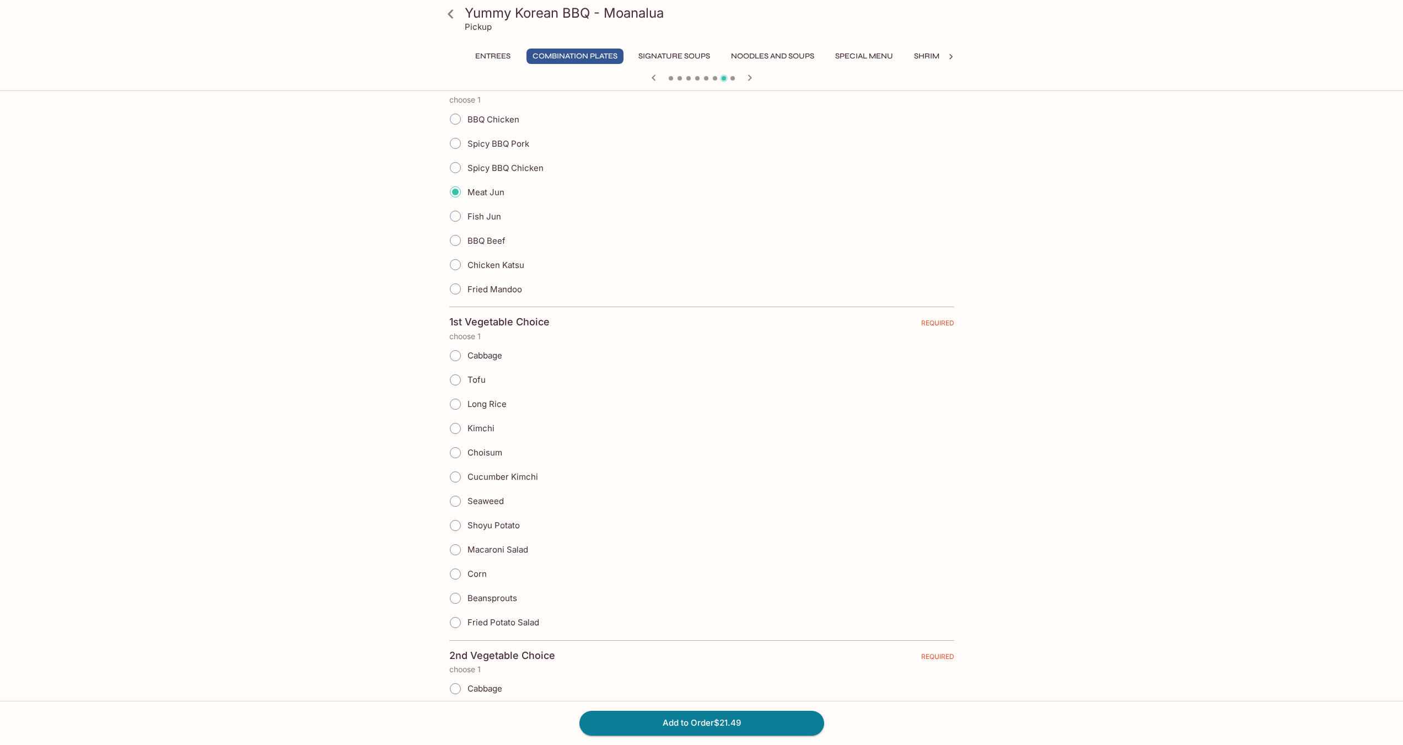
click at [477, 414] on label "Long Rice" at bounding box center [474, 404] width 63 height 24
click at [467, 414] on input "Long Rice" at bounding box center [455, 404] width 23 height 23
radio input "true"
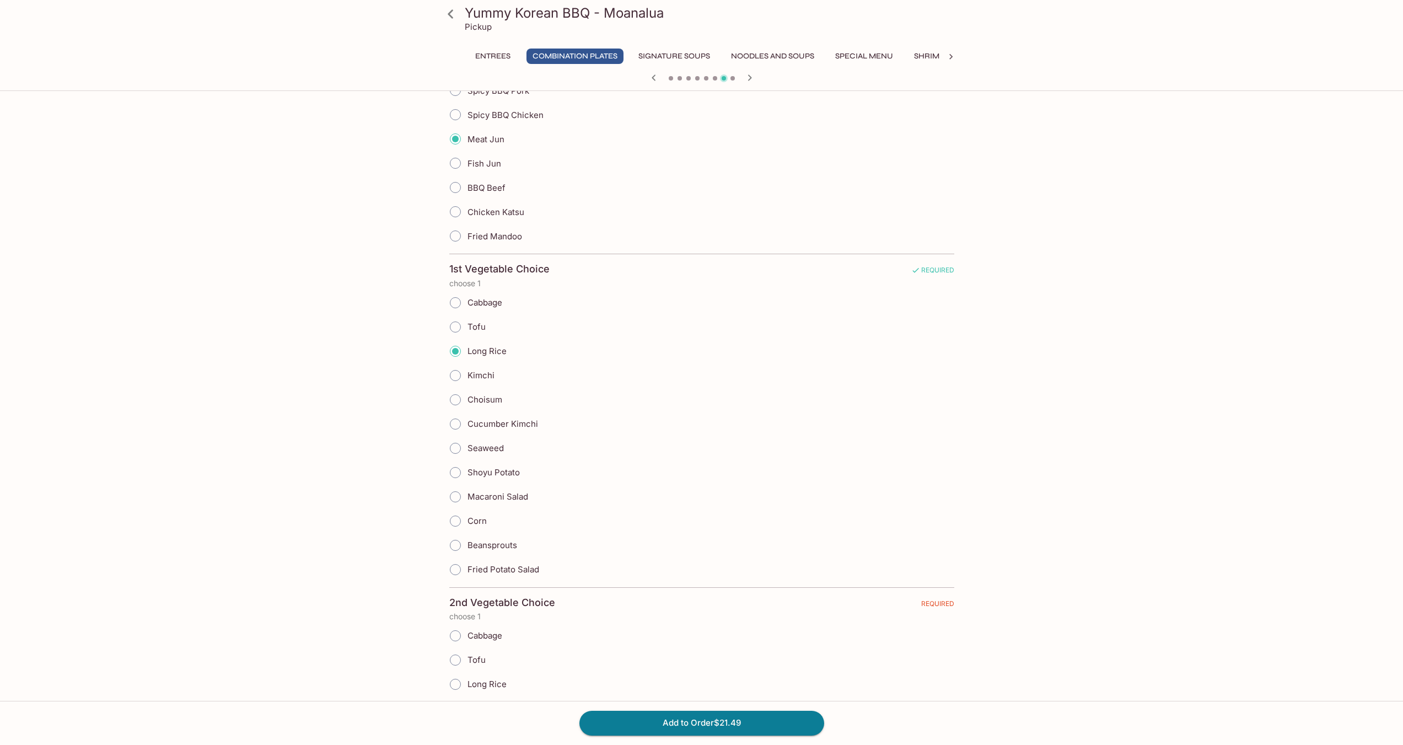
scroll to position [607, 0]
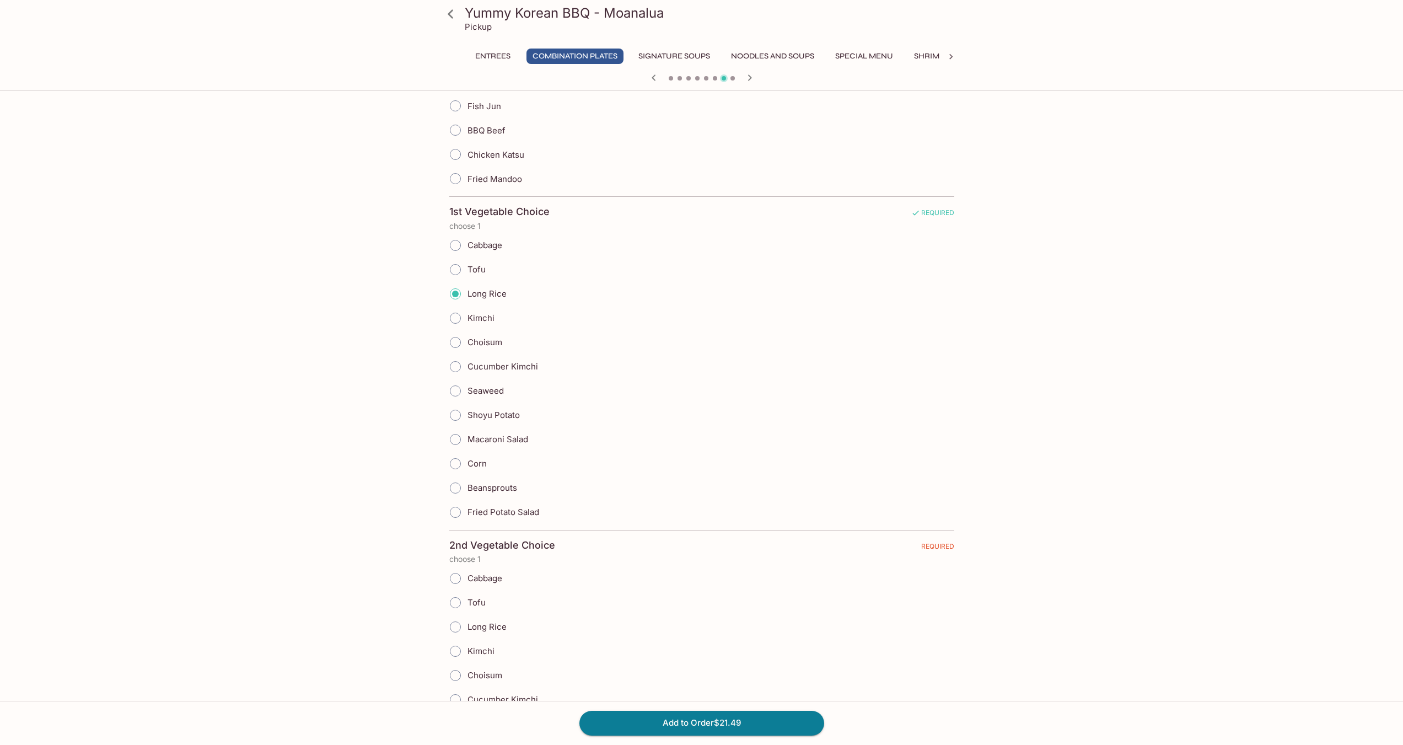
click at [470, 325] on label "Kimchi" at bounding box center [468, 318] width 51 height 24
click at [467, 325] on input "Kimchi" at bounding box center [455, 318] width 23 height 23
radio input "true"
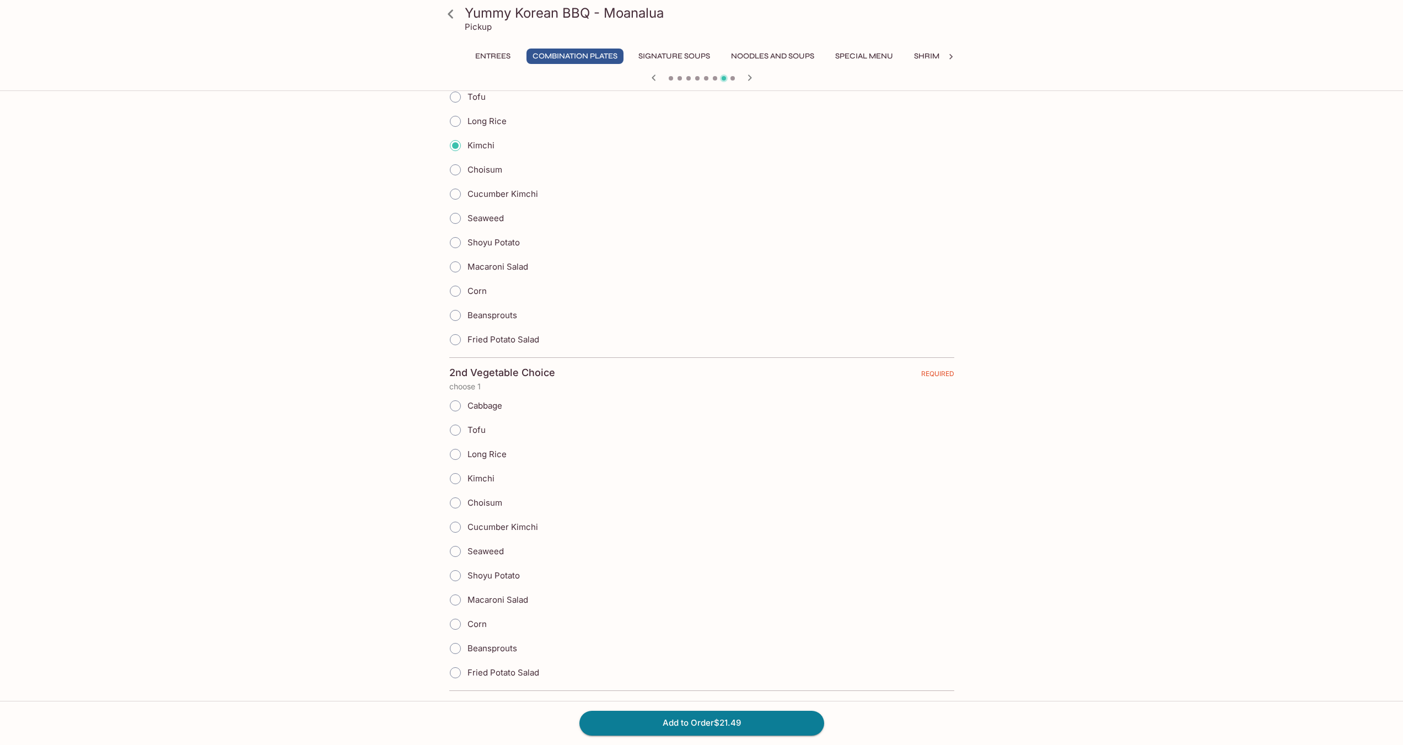
scroll to position [827, 0]
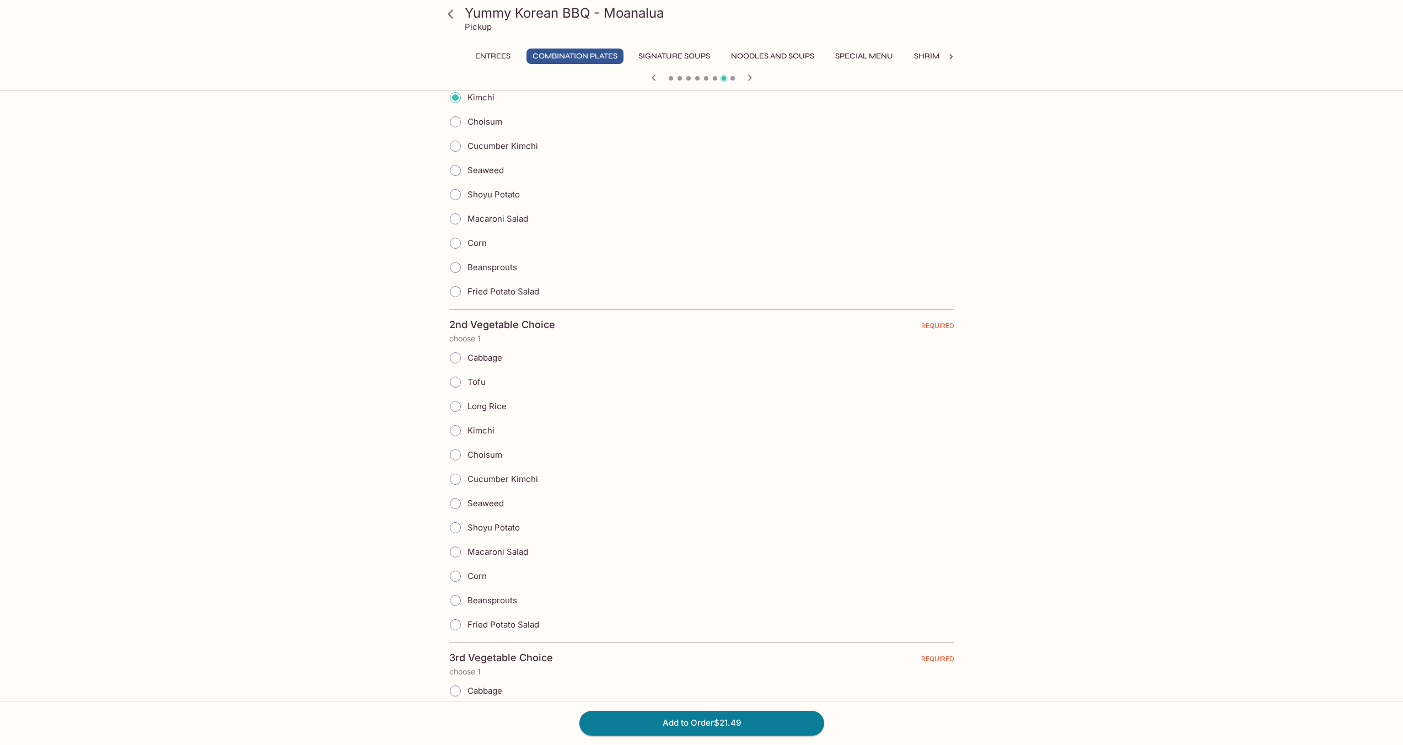
click at [506, 544] on label "Macaroni Salad" at bounding box center [485, 552] width 85 height 24
click at [467, 544] on input "Macaroni Salad" at bounding box center [455, 551] width 23 height 23
radio input "true"
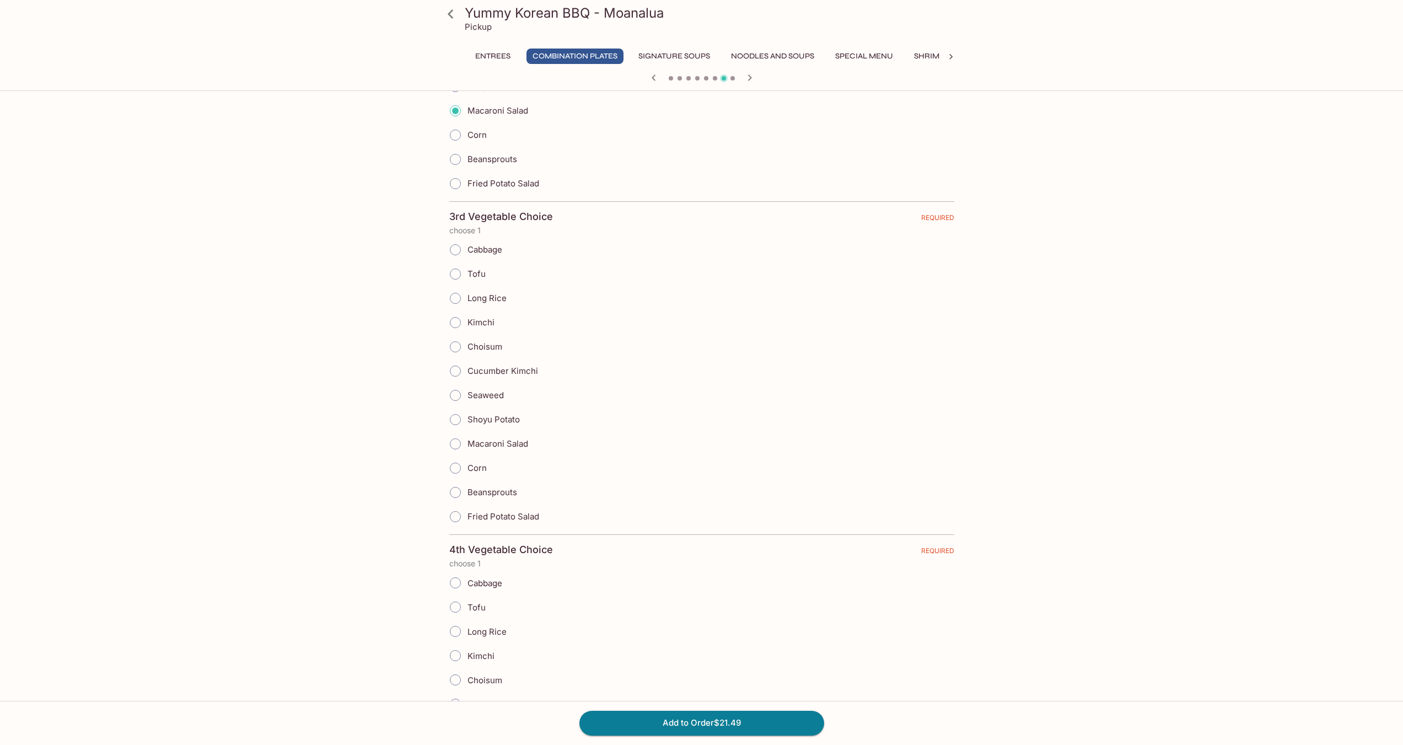
click at [500, 516] on span "Fried Potato Salad" at bounding box center [504, 516] width 72 height 10
click at [467, 516] on input "Fried Potato Salad" at bounding box center [455, 516] width 23 height 23
radio input "true"
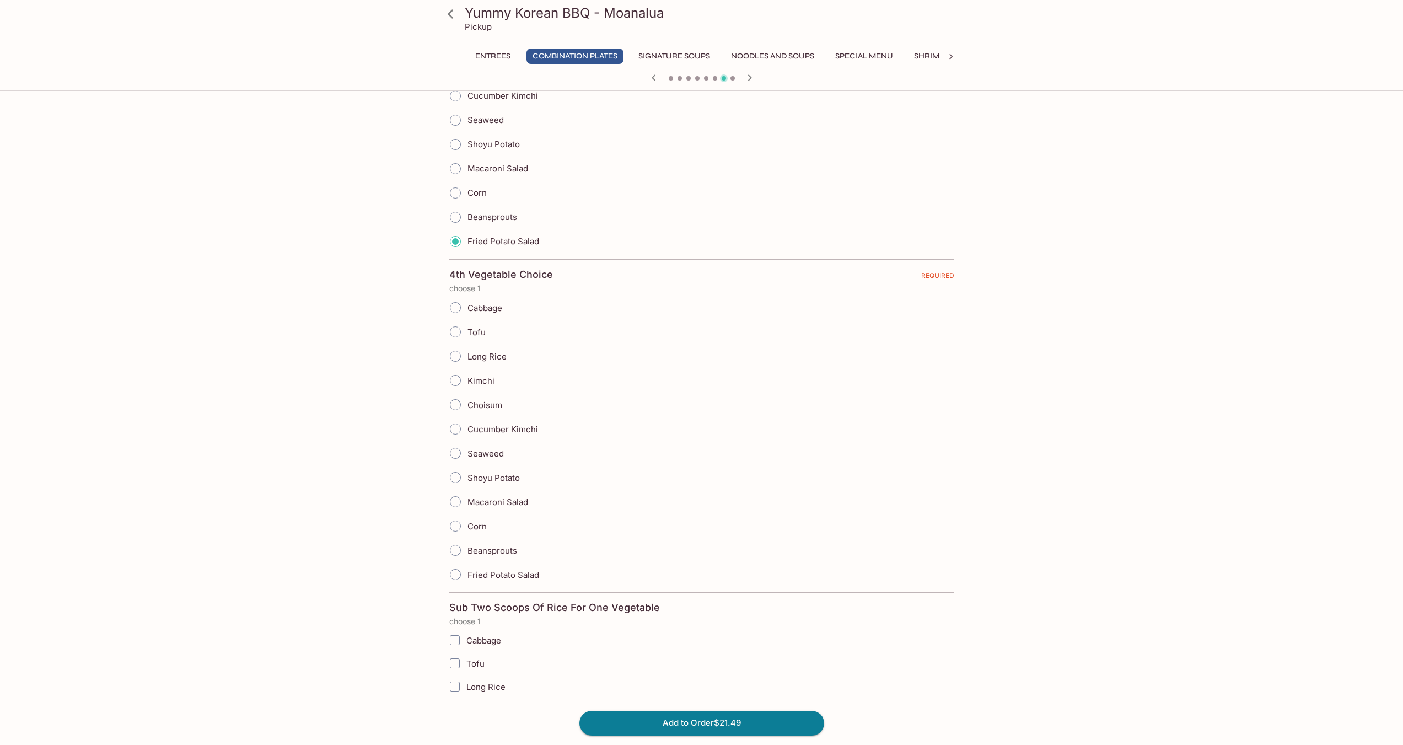
scroll to position [1544, 0]
click at [506, 472] on span "Shoyu Potato" at bounding box center [494, 477] width 52 height 10
click at [467, 472] on input "Shoyu Potato" at bounding box center [455, 476] width 23 height 23
radio input "true"
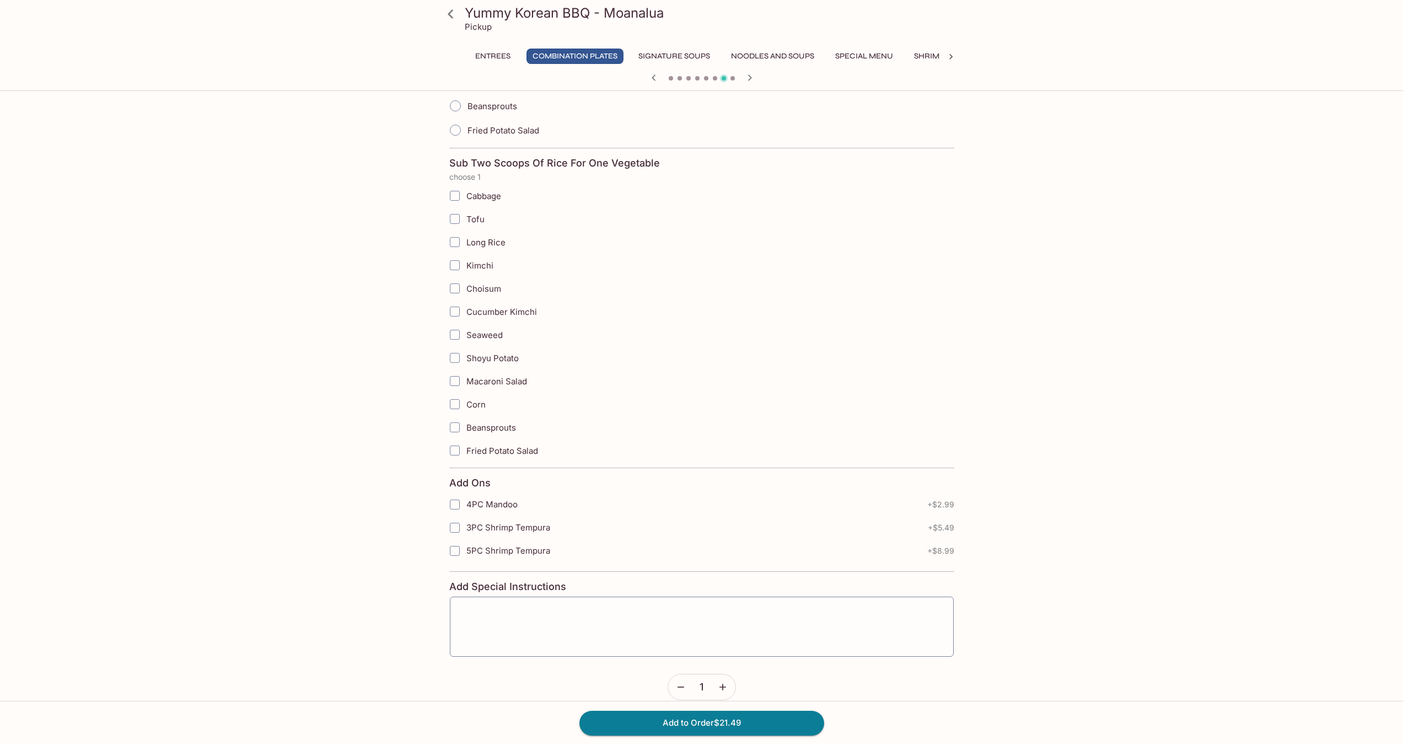
scroll to position [2003, 0]
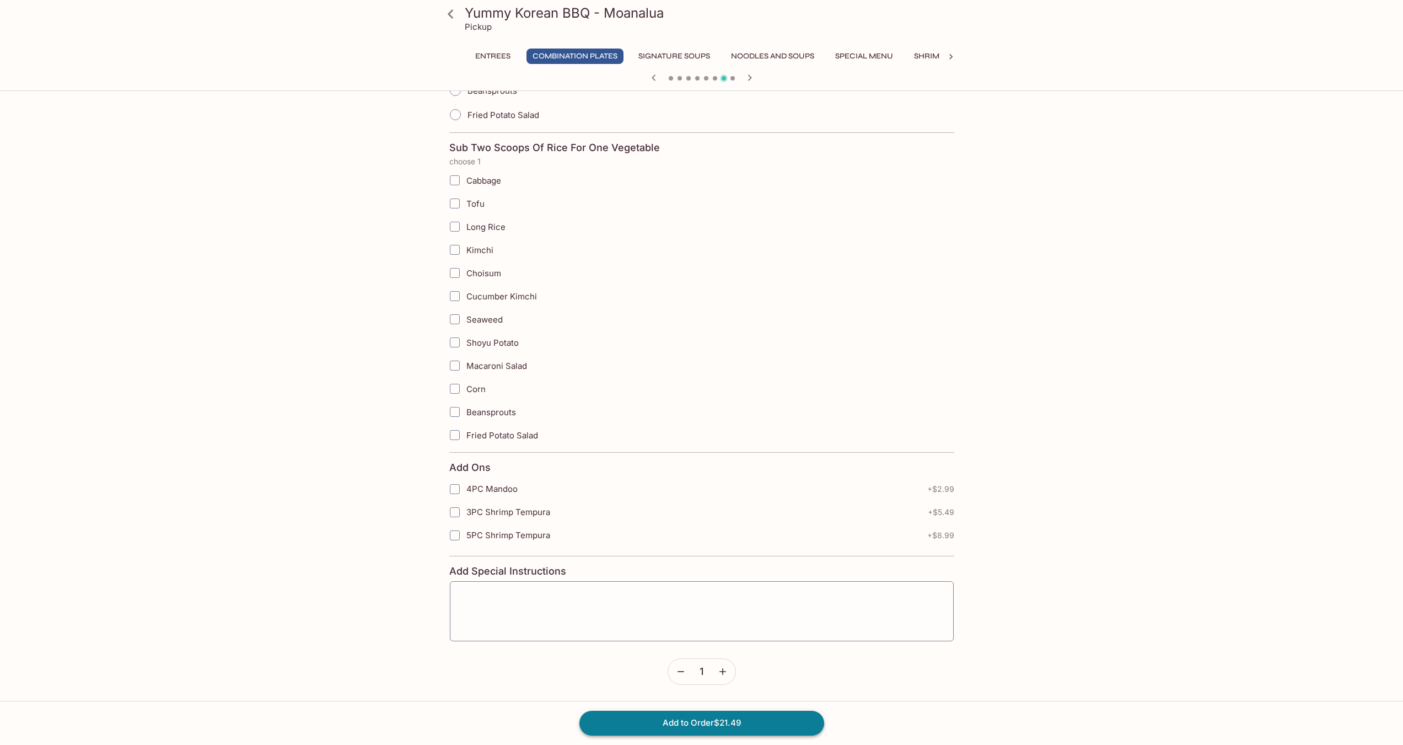
click at [652, 721] on button "Add to Order $21.49" at bounding box center [702, 723] width 245 height 24
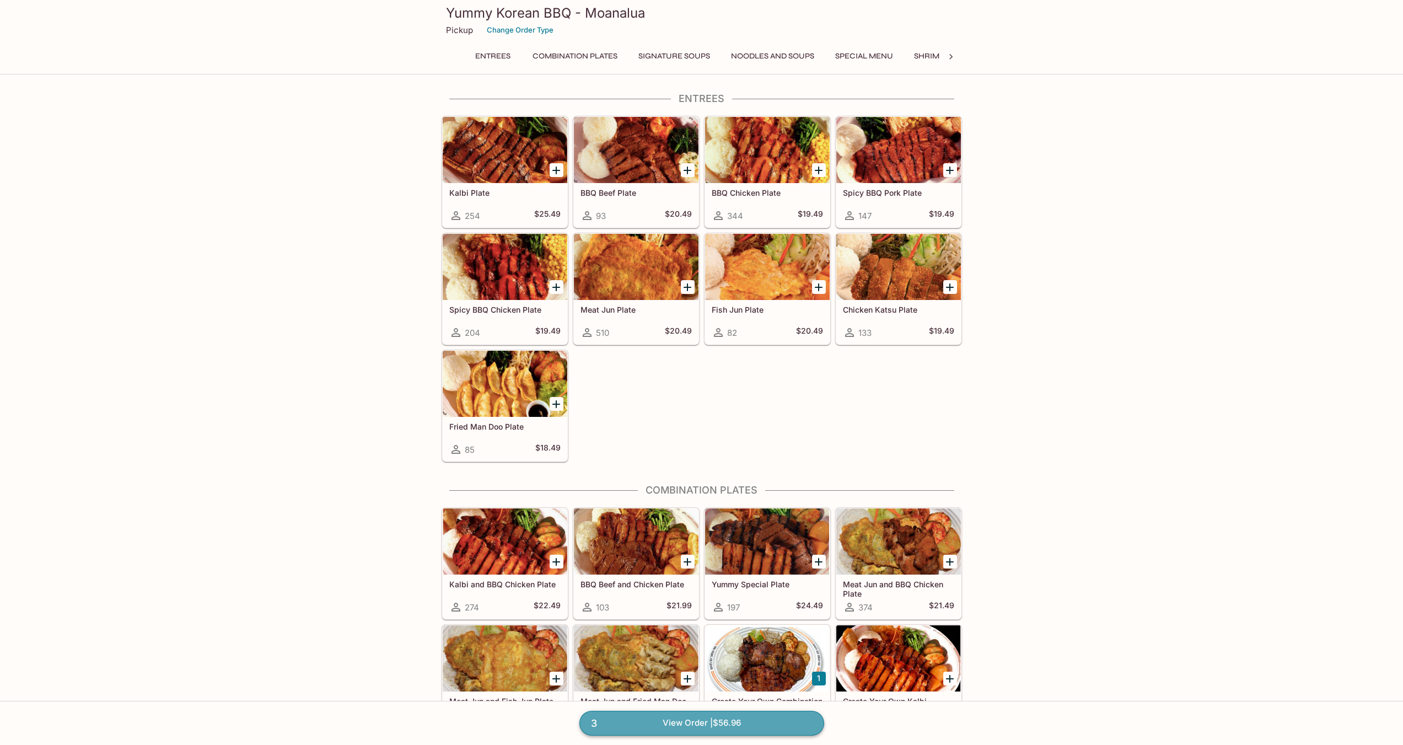
click at [738, 723] on link "3 View Order | $56.96" at bounding box center [702, 723] width 245 height 24
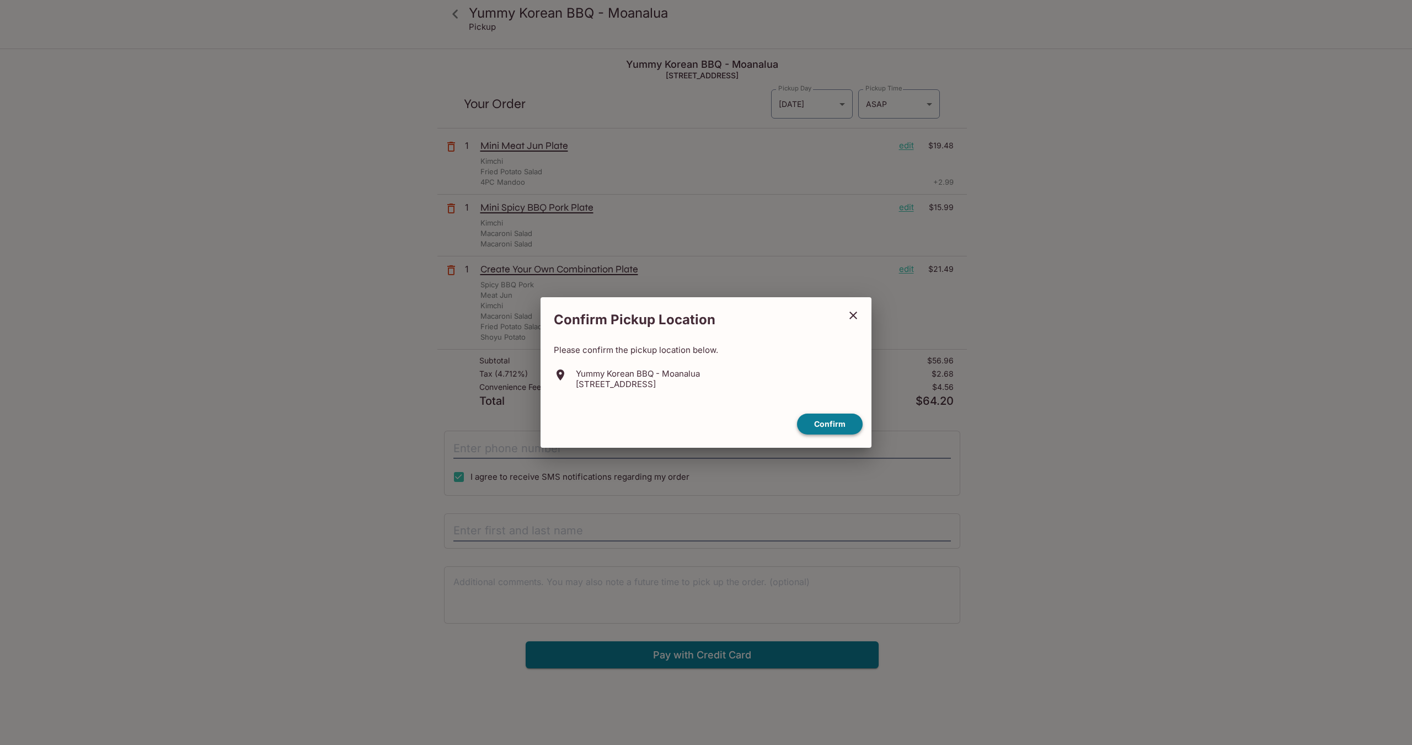
click at [824, 430] on button "Confirm" at bounding box center [830, 425] width 66 height 22
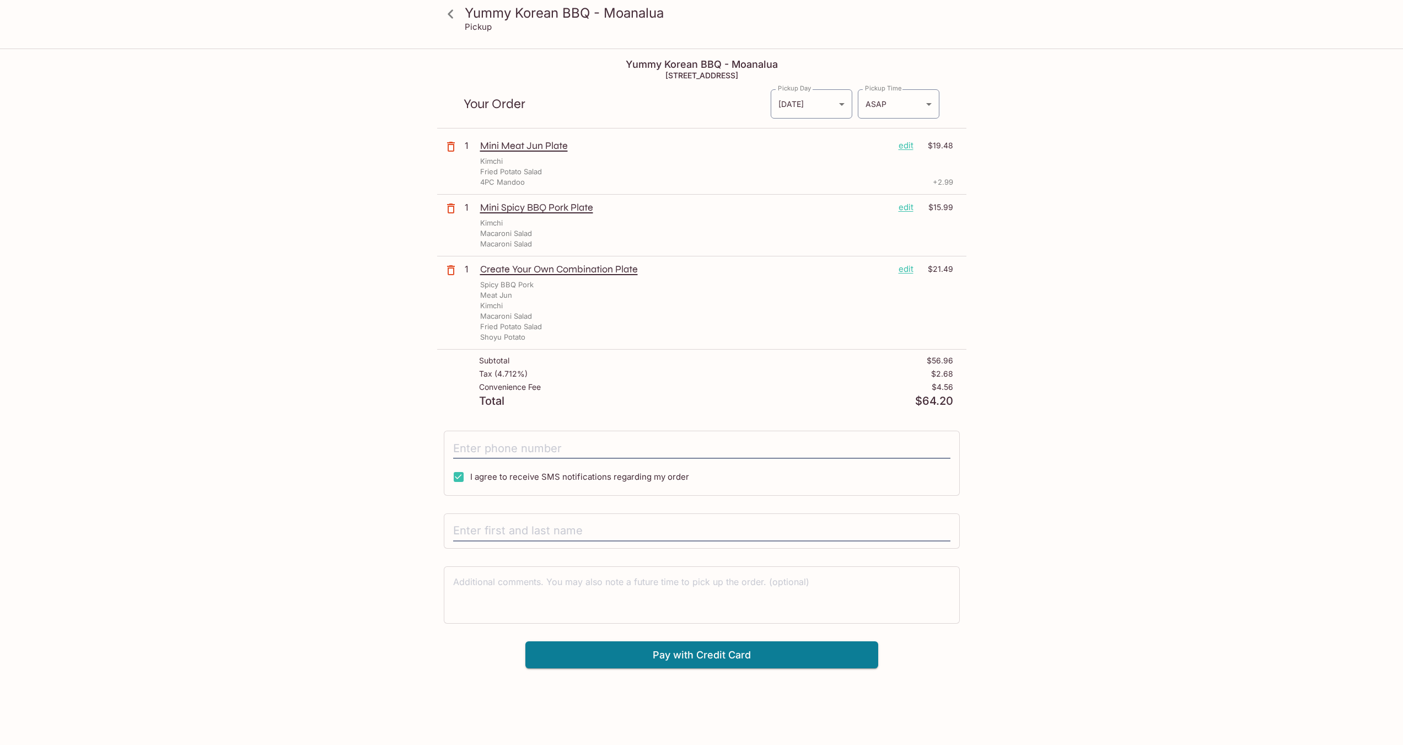
click at [448, 208] on icon "button" at bounding box center [451, 208] width 8 height 10
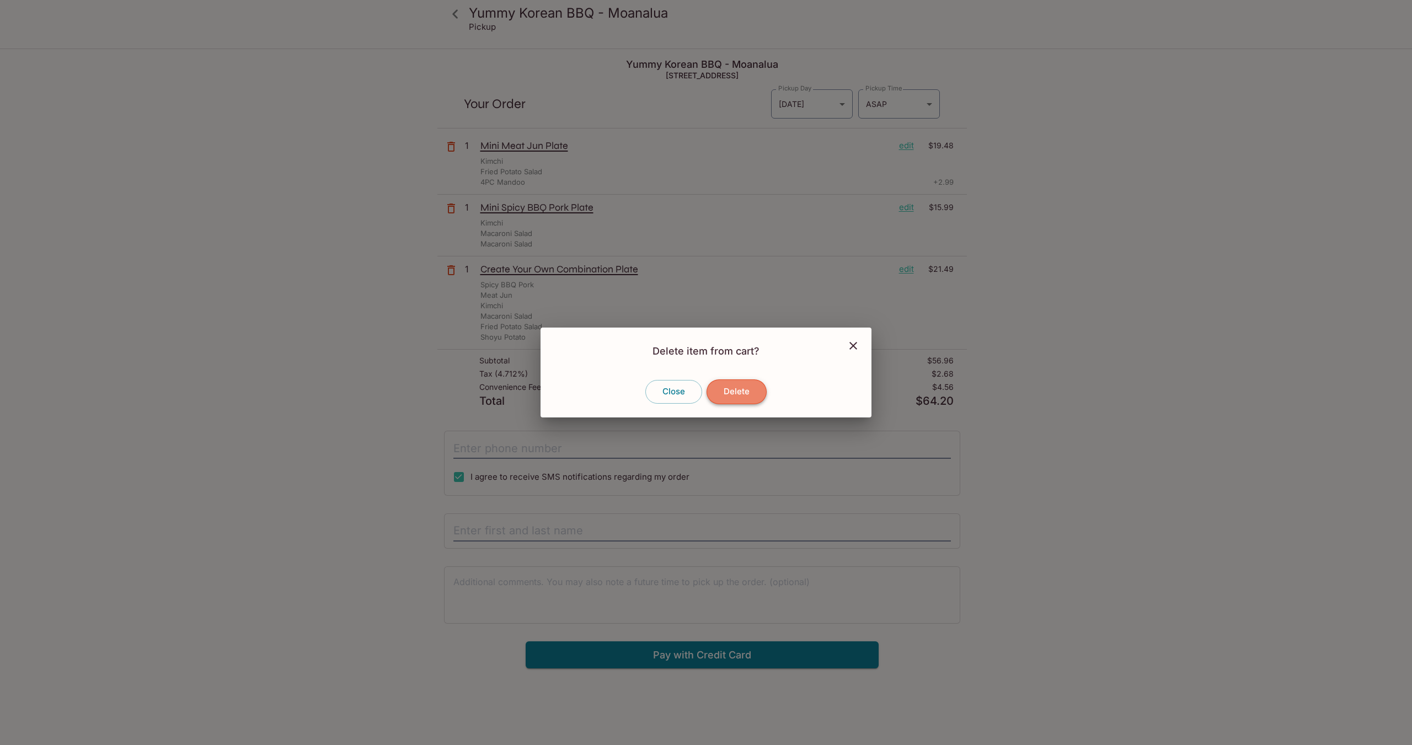
click at [742, 388] on button "Delete" at bounding box center [736, 391] width 60 height 24
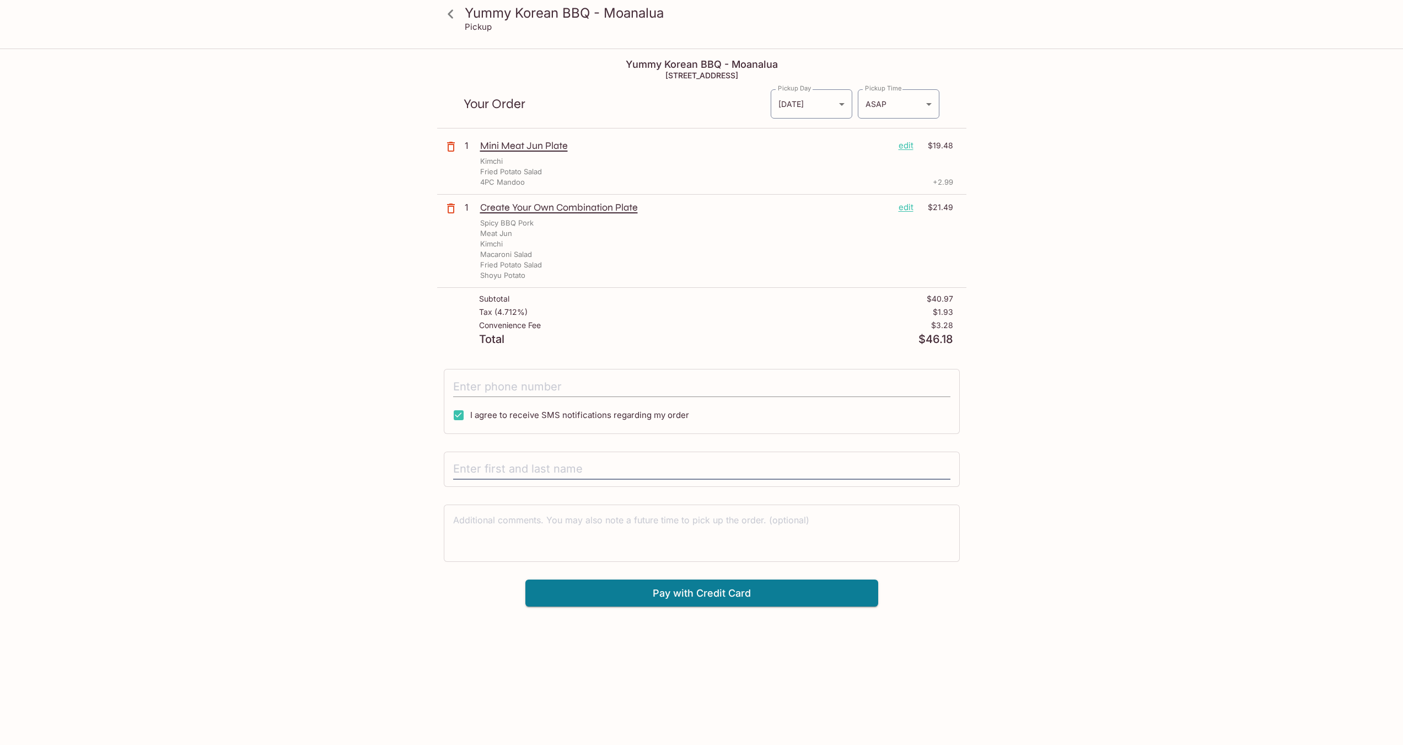
click at [538, 391] on input "tel" at bounding box center [701, 386] width 497 height 21
type input "[PHONE_NUMBER]"
click at [568, 469] on input "text" at bounding box center [701, 469] width 497 height 21
type input "[PERSON_NAME]"
click at [593, 596] on button "Pay with Credit Card" at bounding box center [701, 594] width 353 height 28
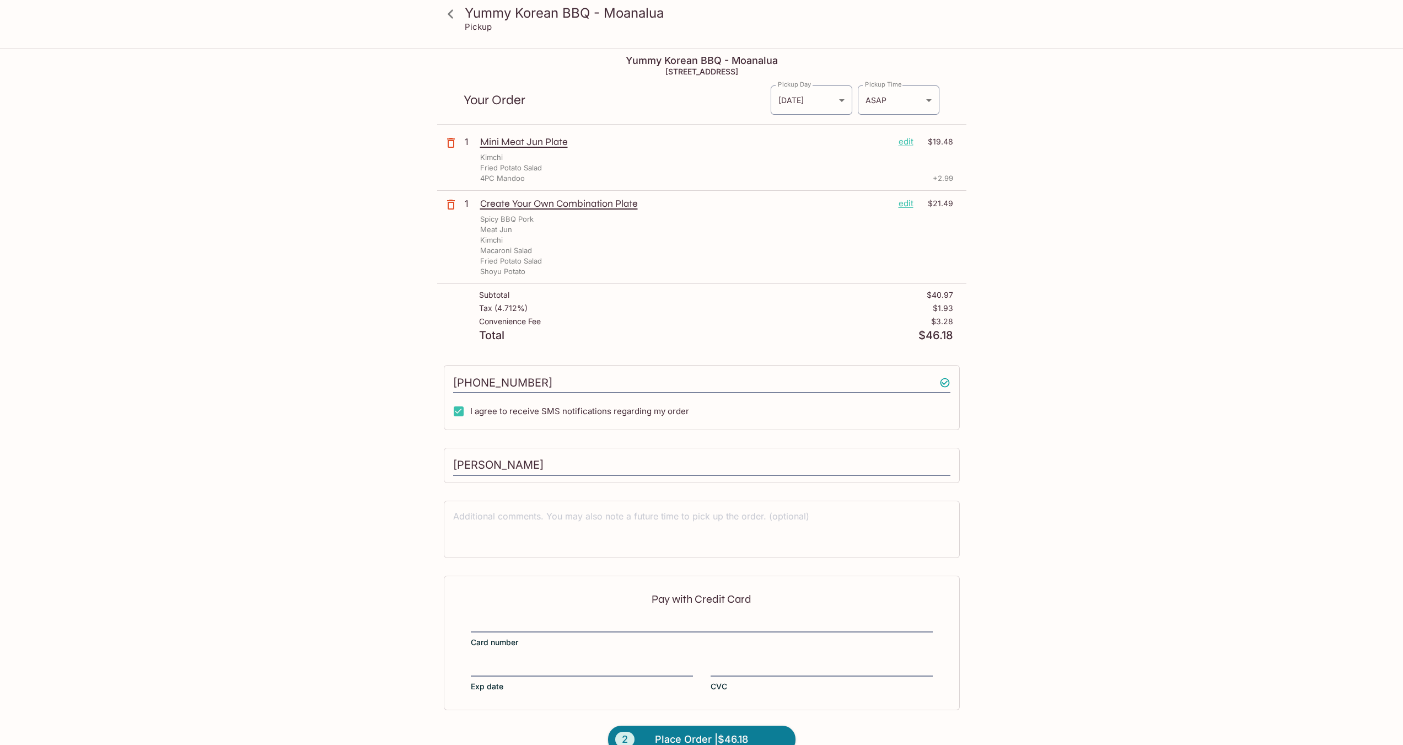
scroll to position [50, 0]
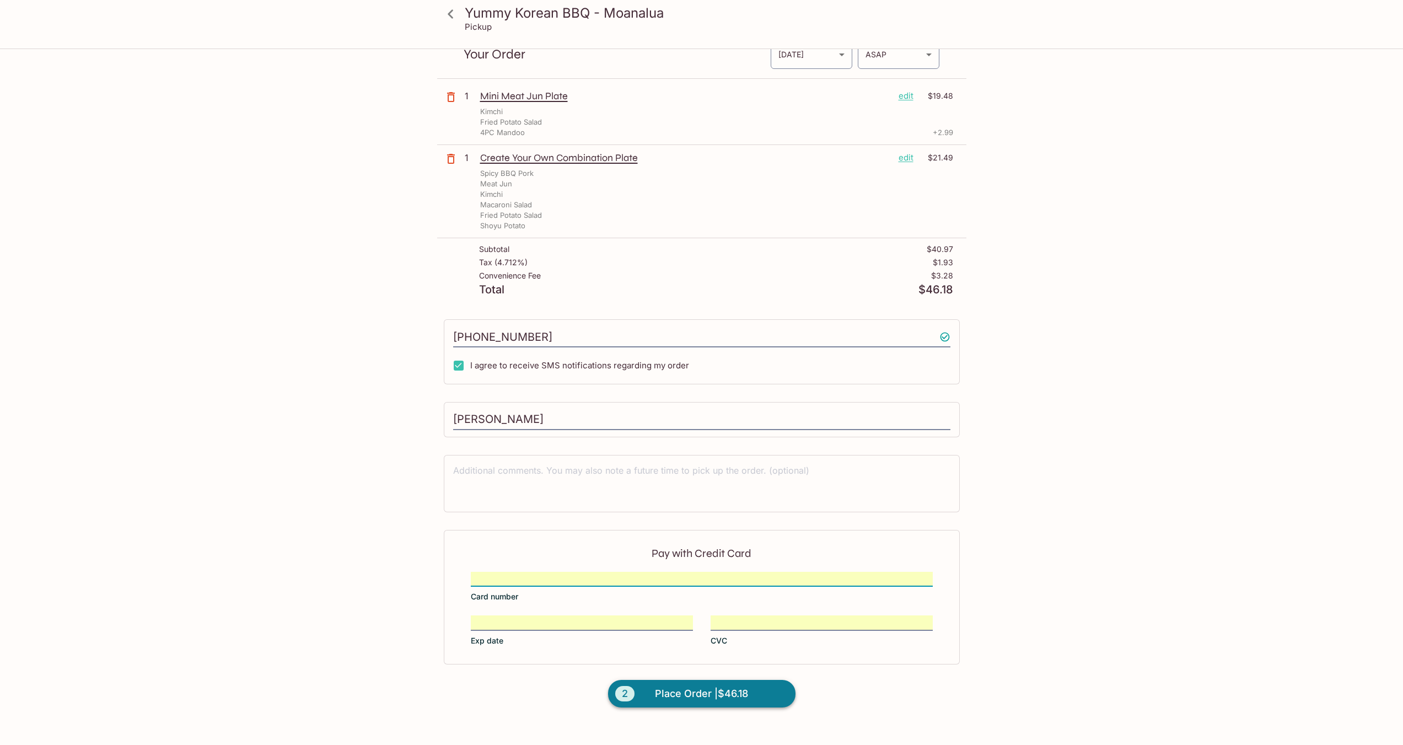
click at [700, 702] on span "Place Order | $46.18" at bounding box center [701, 694] width 93 height 18
